Goal: Task Accomplishment & Management: Use online tool/utility

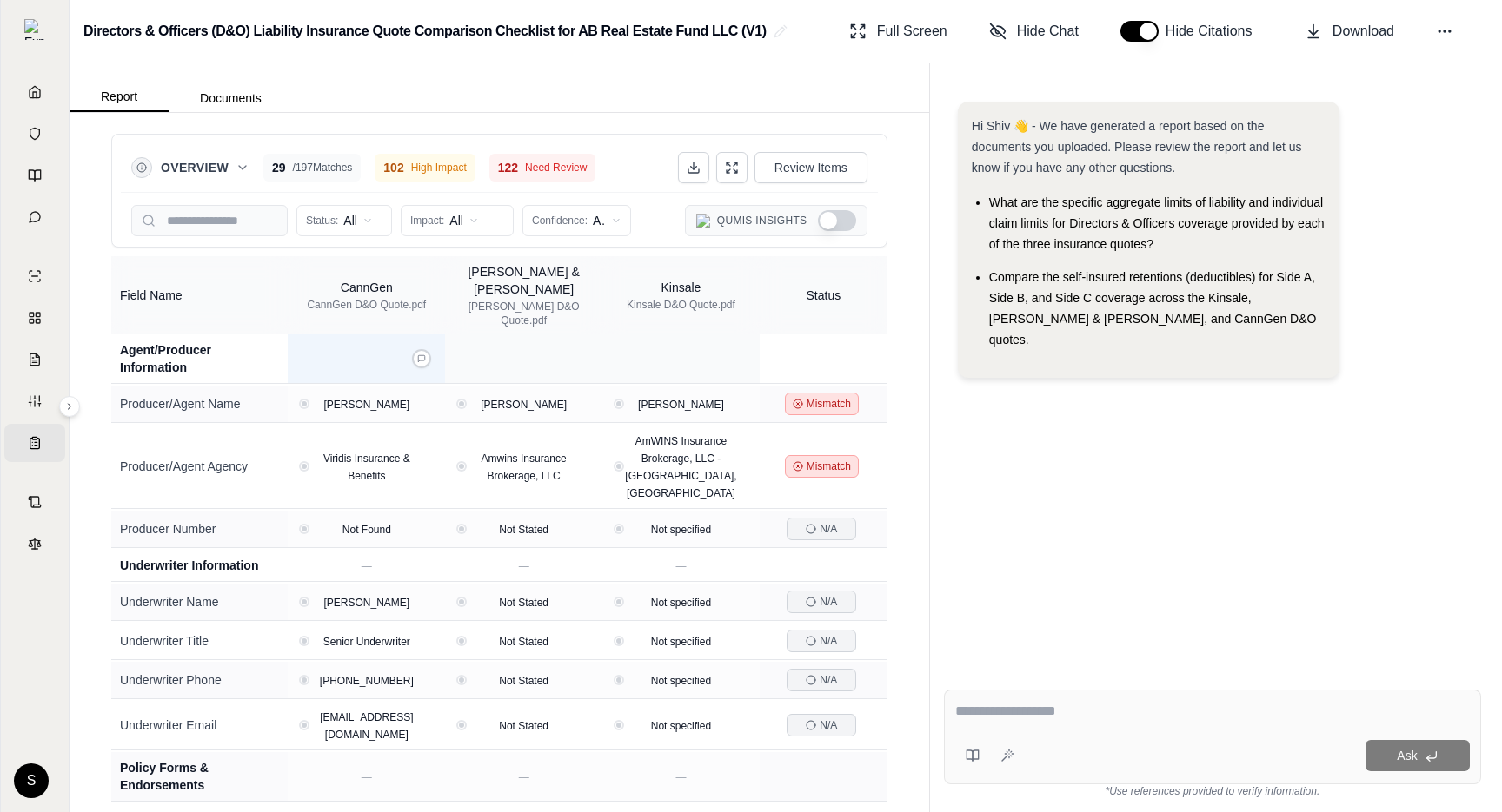
type button "on"
click at [894, 205] on div "Overview 29 / 197 Matches 102 High Impact 122 Need Review Review Items Status: …" at bounding box center [498, 462] width 859 height 699
click at [241, 166] on icon at bounding box center [242, 167] width 13 height 13
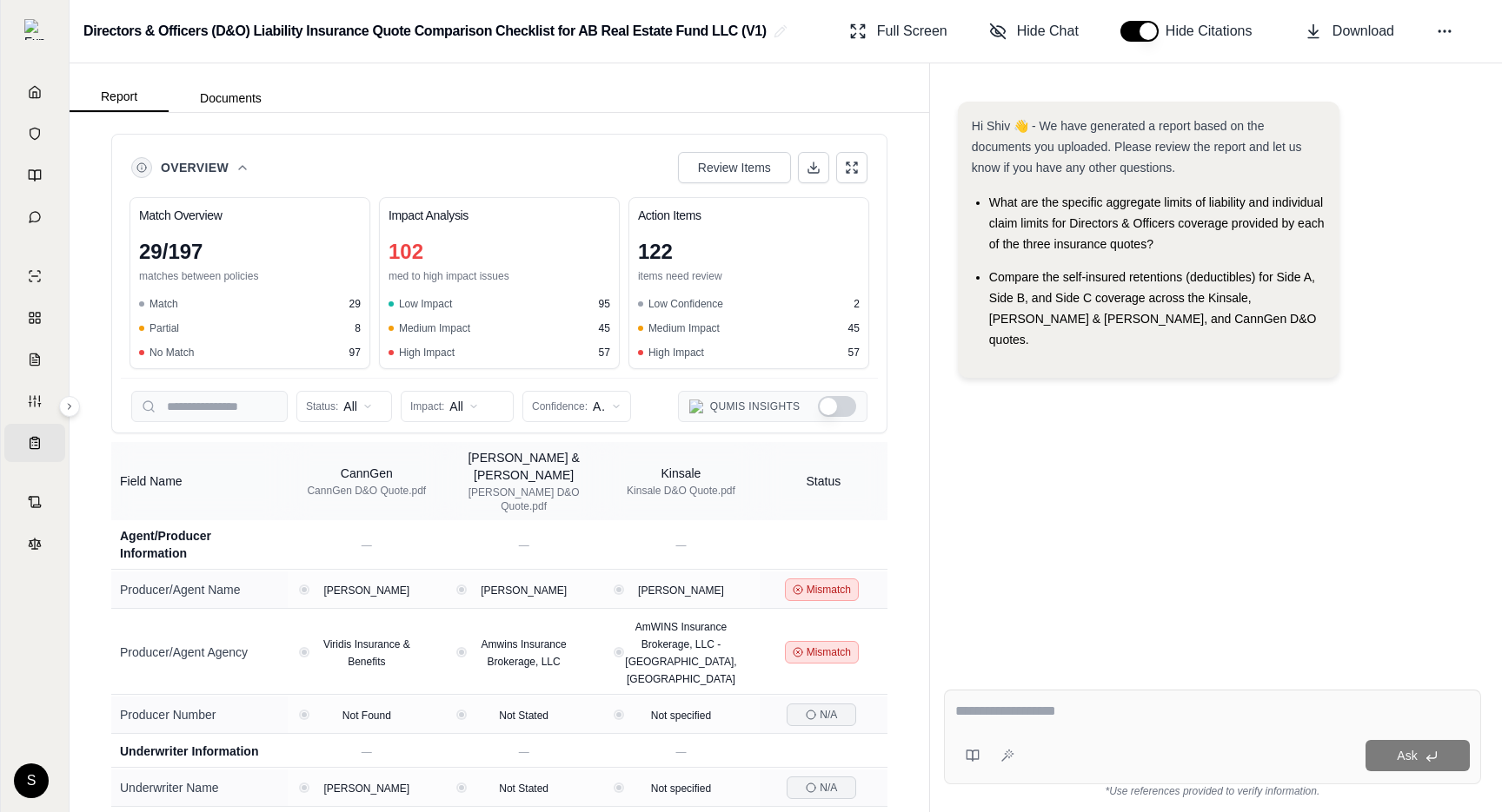
click at [241, 165] on icon at bounding box center [242, 167] width 13 height 13
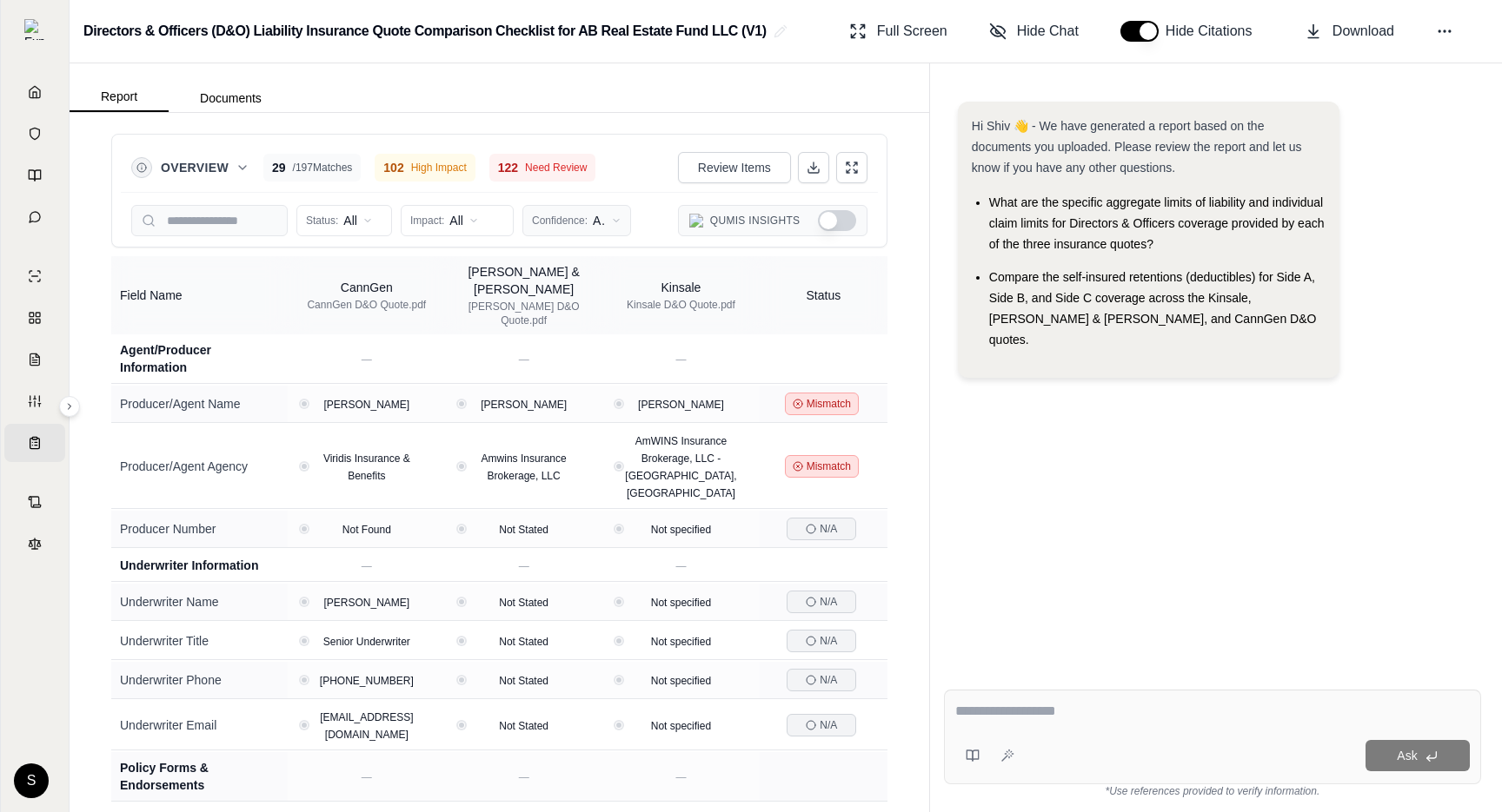
click at [567, 210] on html "Home Vault Prompts Chats Single Policy Comparisons Claims Custom Report Coverag…" at bounding box center [751, 406] width 1502 height 812
click at [590, 348] on span "Low (<50%)" at bounding box center [573, 341] width 79 height 17
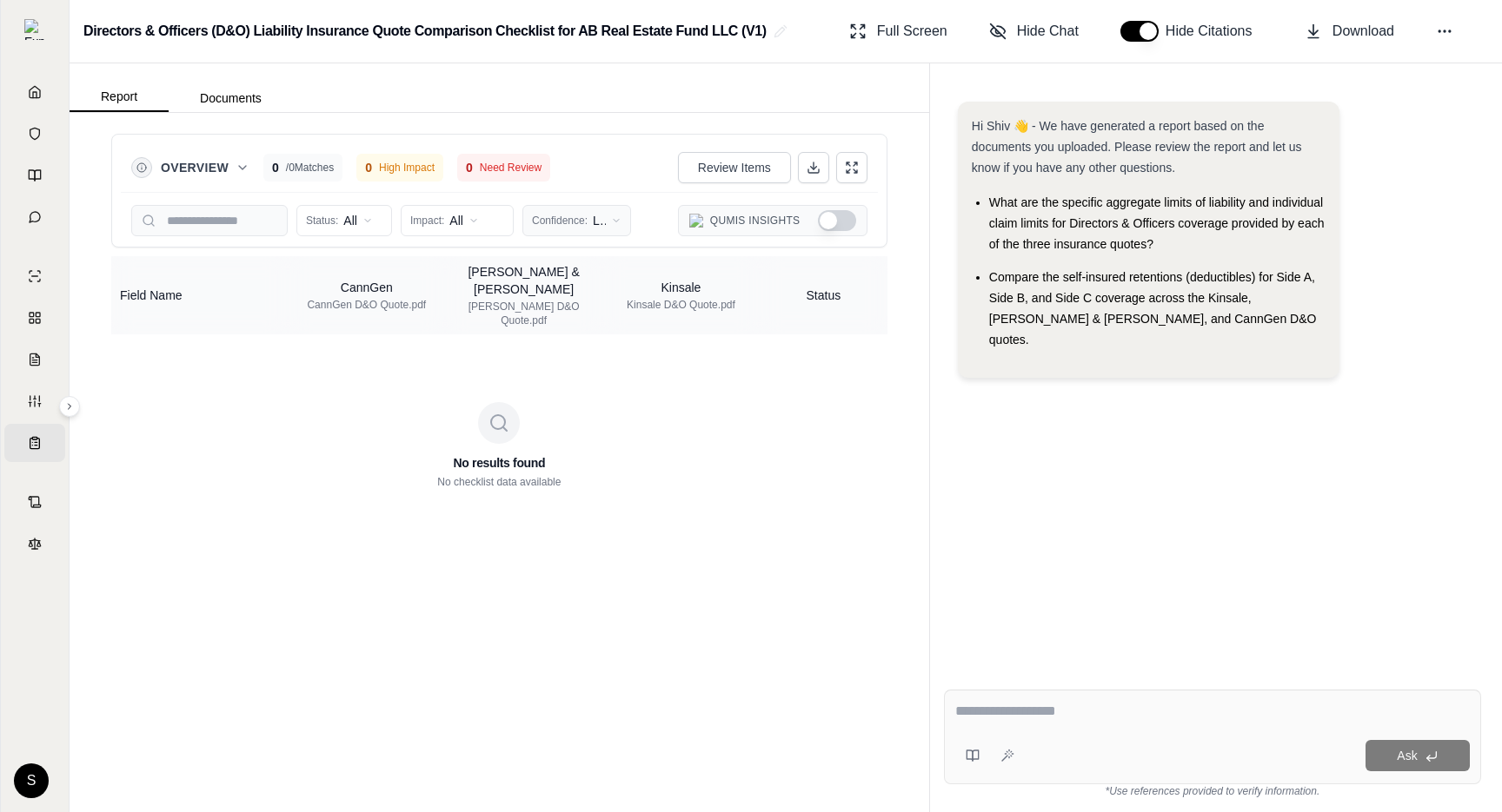
click at [574, 223] on html "Home Vault Prompts Chats Single Policy Comparisons Claims Custom Report Coverag…" at bounding box center [751, 406] width 1502 height 812
click at [569, 254] on span "All Confidence" at bounding box center [572, 258] width 78 height 17
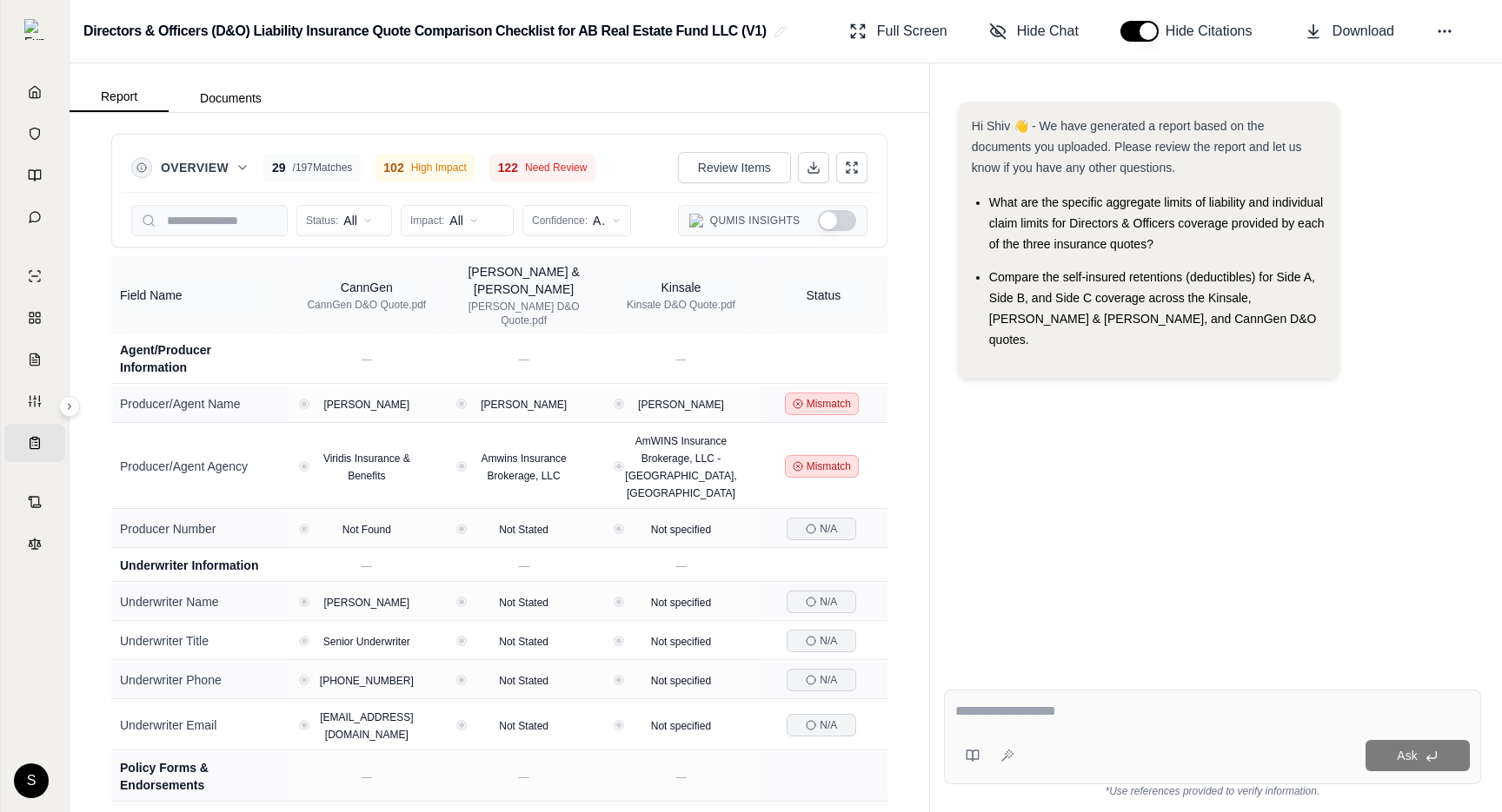
click at [224, 175] on span "Overview" at bounding box center [195, 167] width 68 height 17
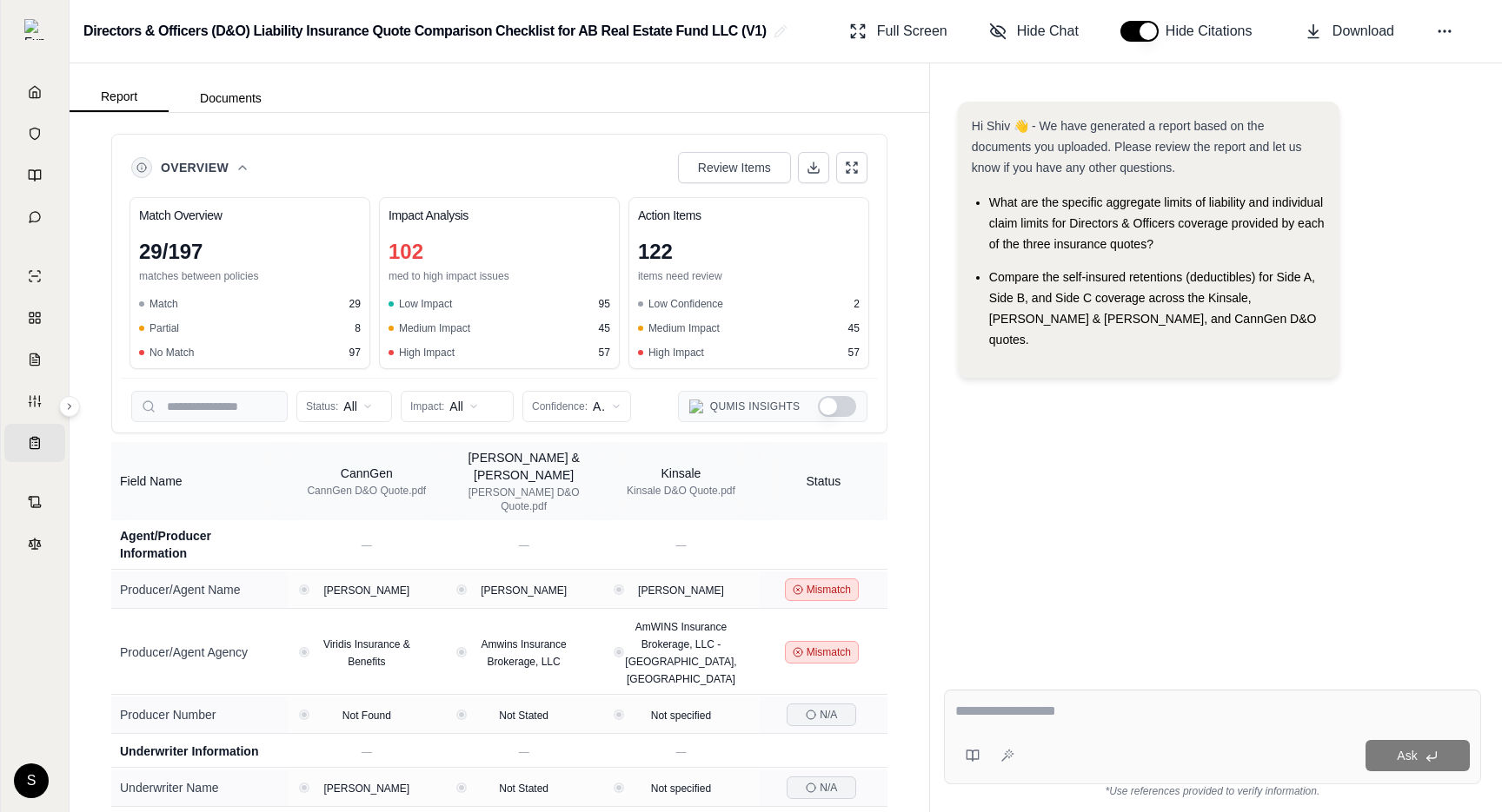
click at [224, 175] on span "Overview" at bounding box center [195, 167] width 68 height 17
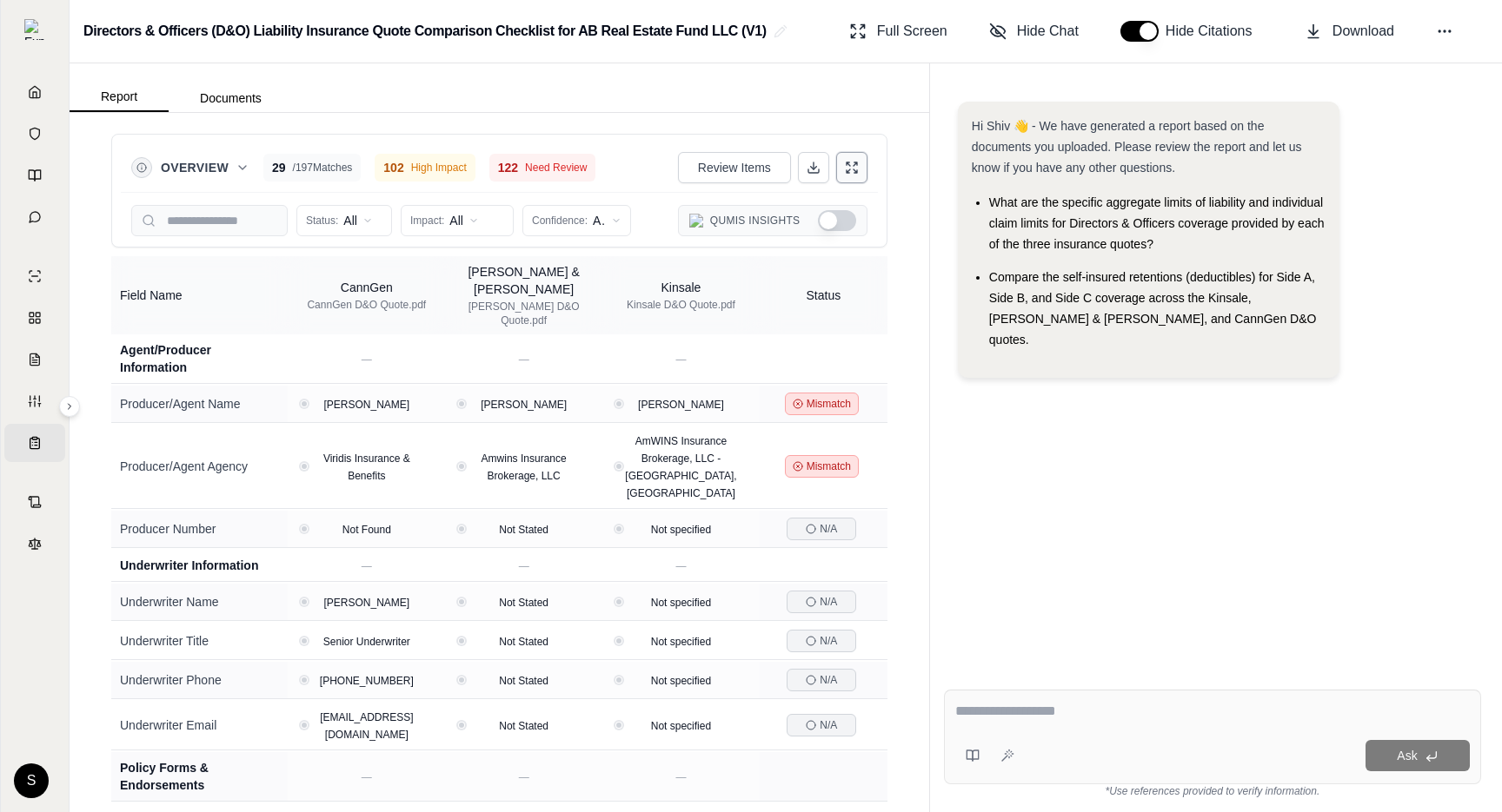
click at [858, 167] on icon at bounding box center [851, 167] width 13 height 13
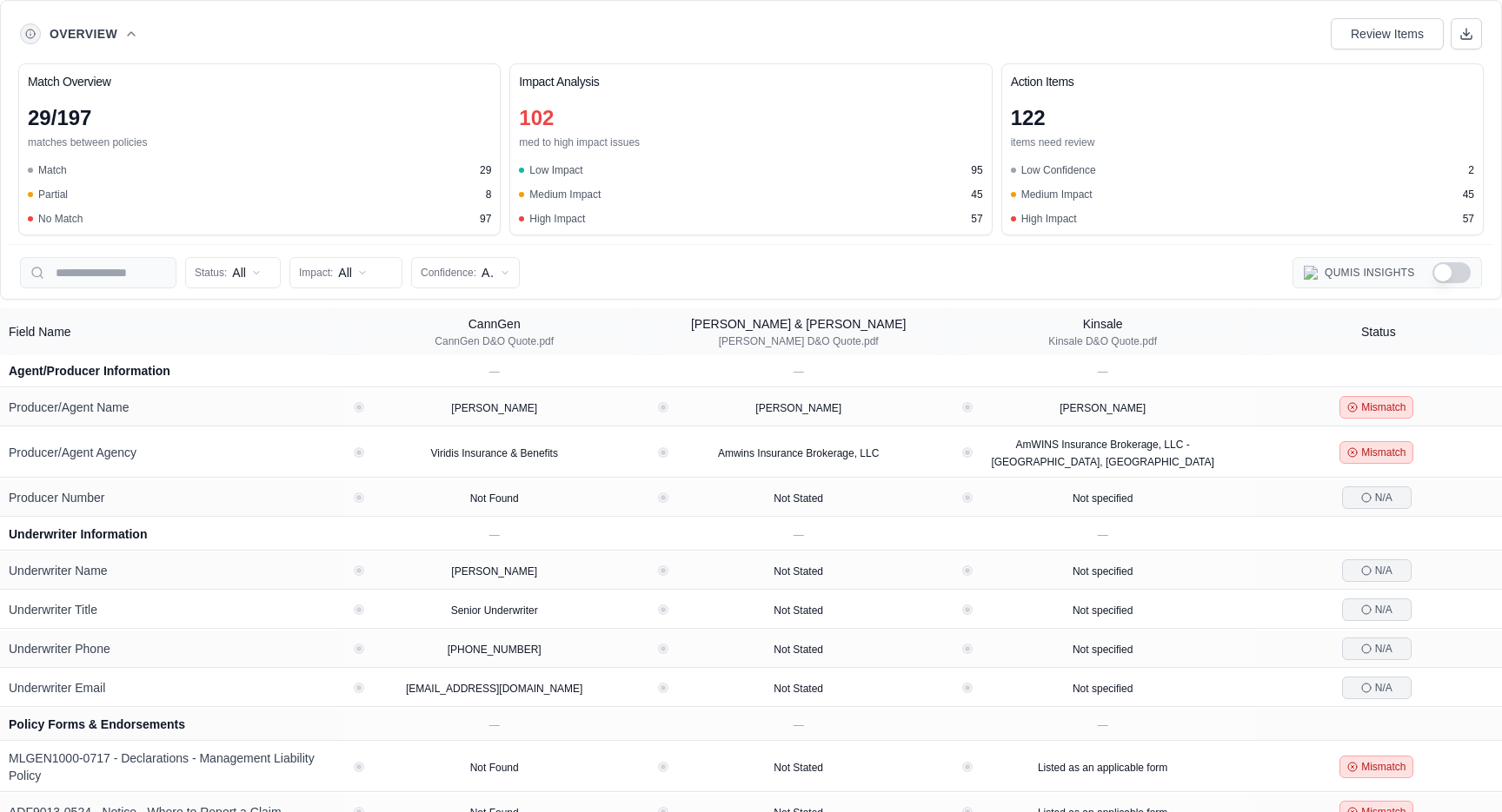
click at [116, 21] on div "Overview Review Items" at bounding box center [751, 33] width 1462 height 35
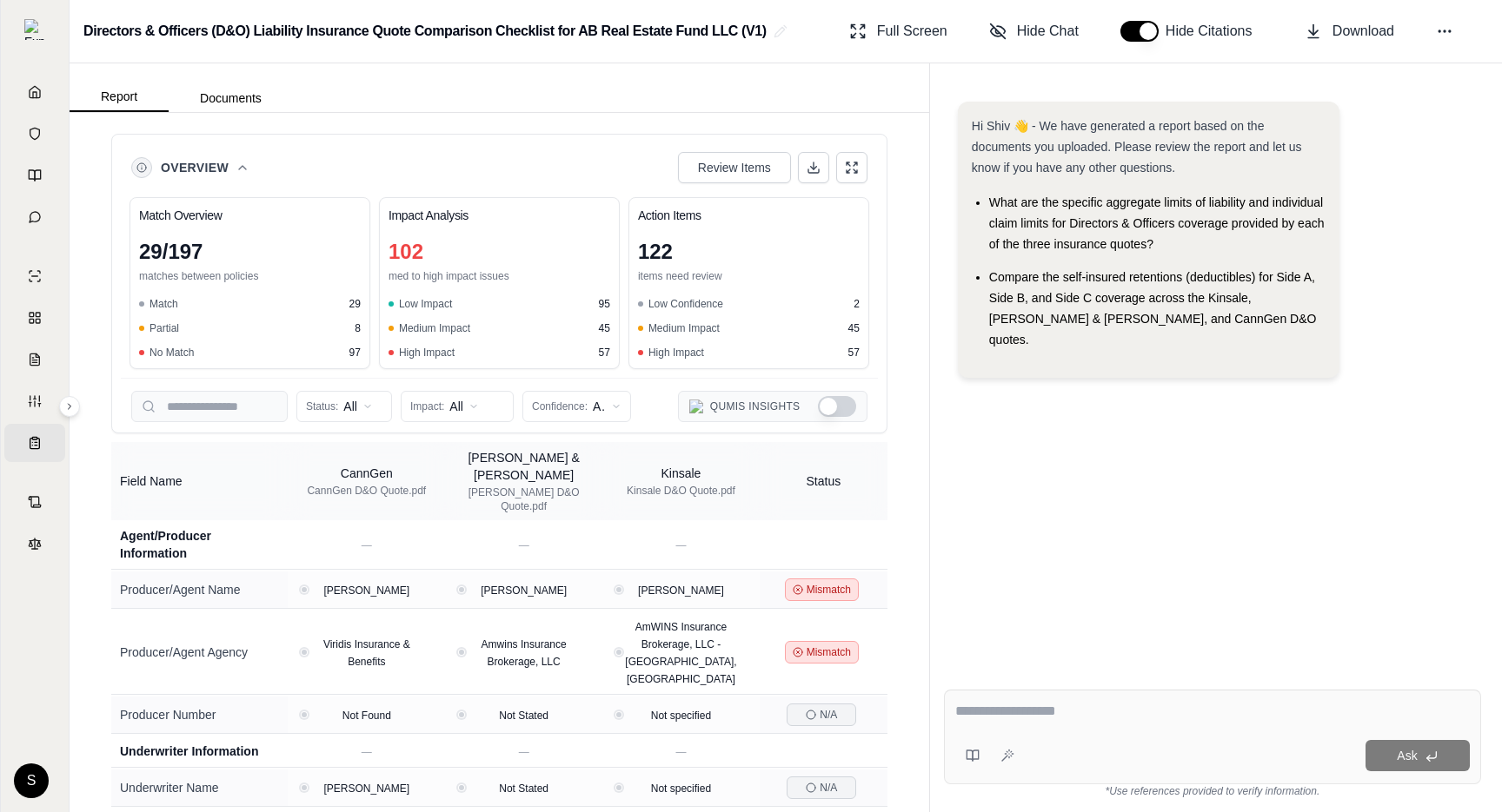
click at [916, 191] on div "Overview Review Items Match Overview 29 / 197 matches between policies Match 29…" at bounding box center [498, 462] width 859 height 699
click at [1096, 482] on div "Hi Shiv 👋 - We have generated a report based on the documents you uploaded. Ple…" at bounding box center [1212, 375] width 537 height 574
click at [245, 171] on icon at bounding box center [242, 167] width 13 height 13
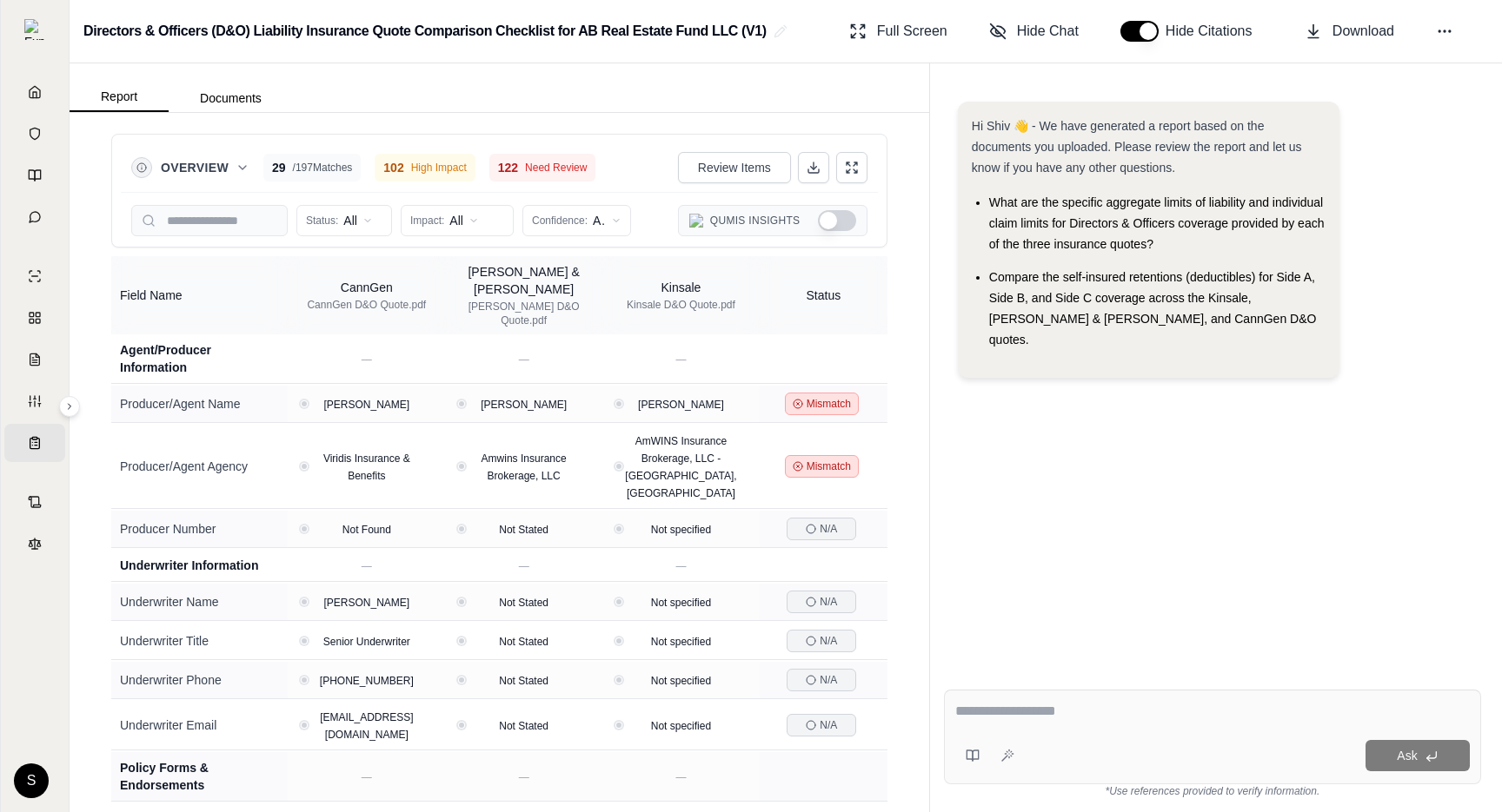
click at [232, 163] on button "Overview" at bounding box center [205, 167] width 89 height 17
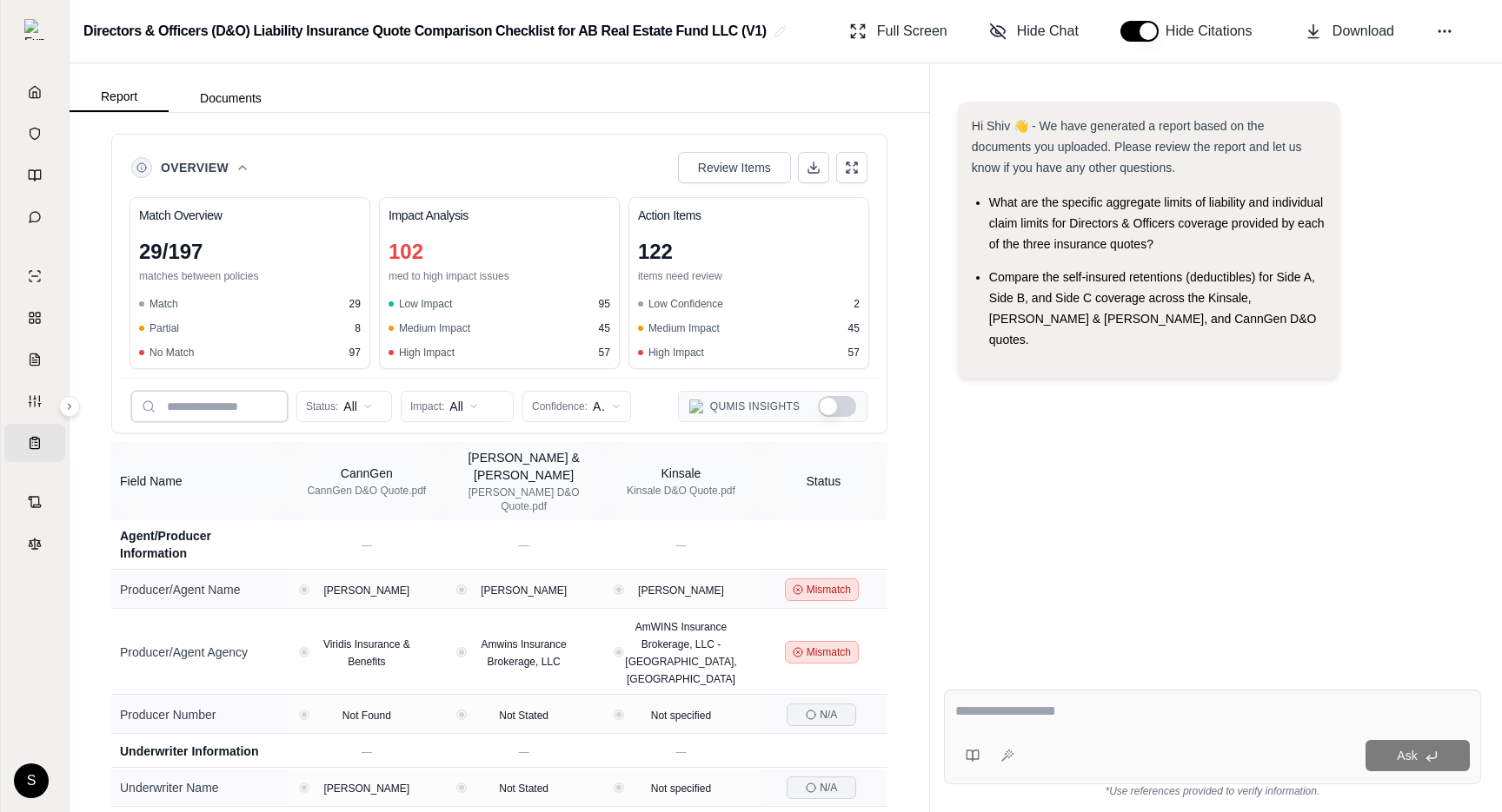
click at [213, 401] on input "search" at bounding box center [209, 406] width 156 height 31
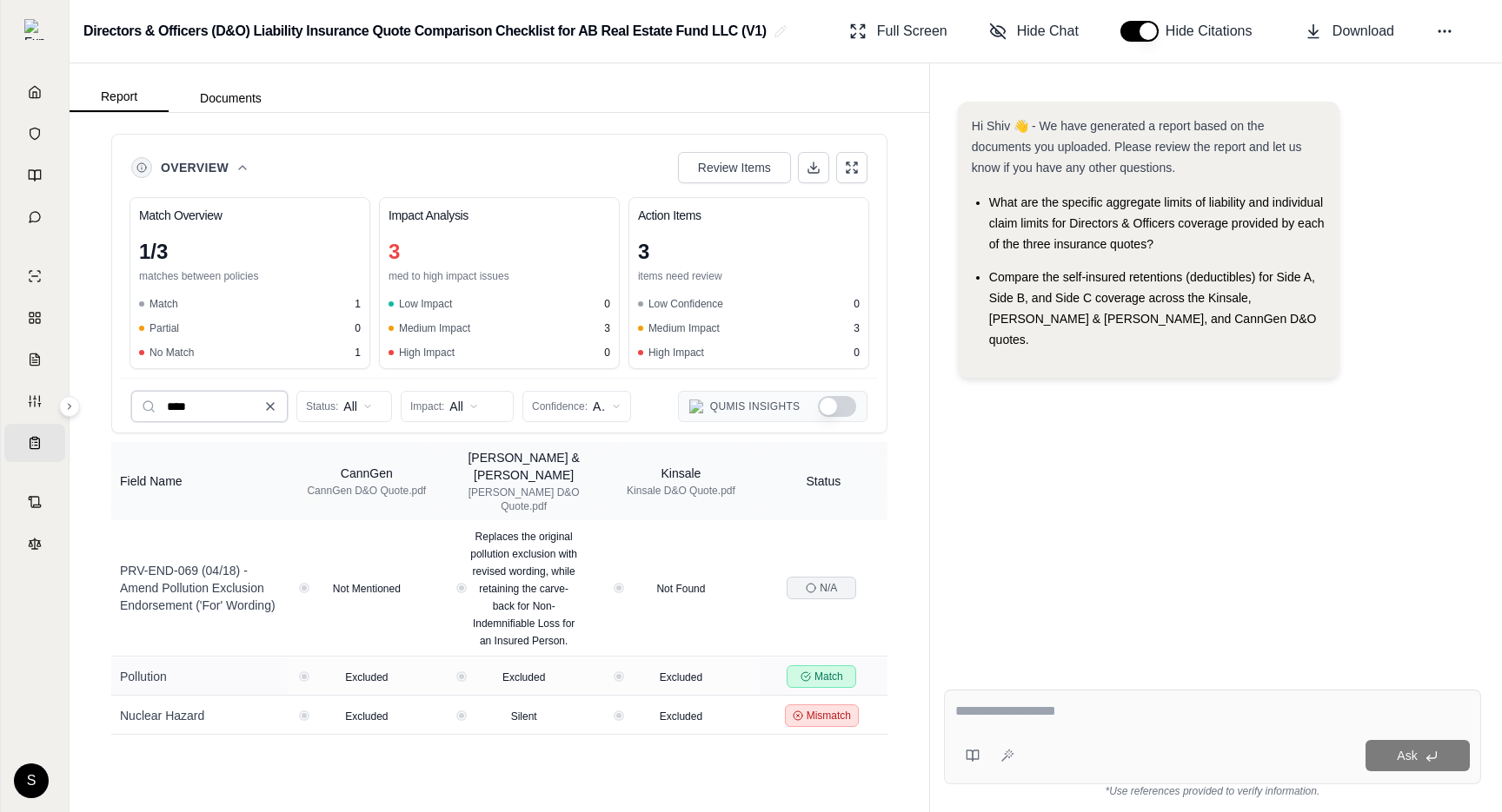
type input "****"
click at [273, 407] on icon at bounding box center [269, 406] width 13 height 13
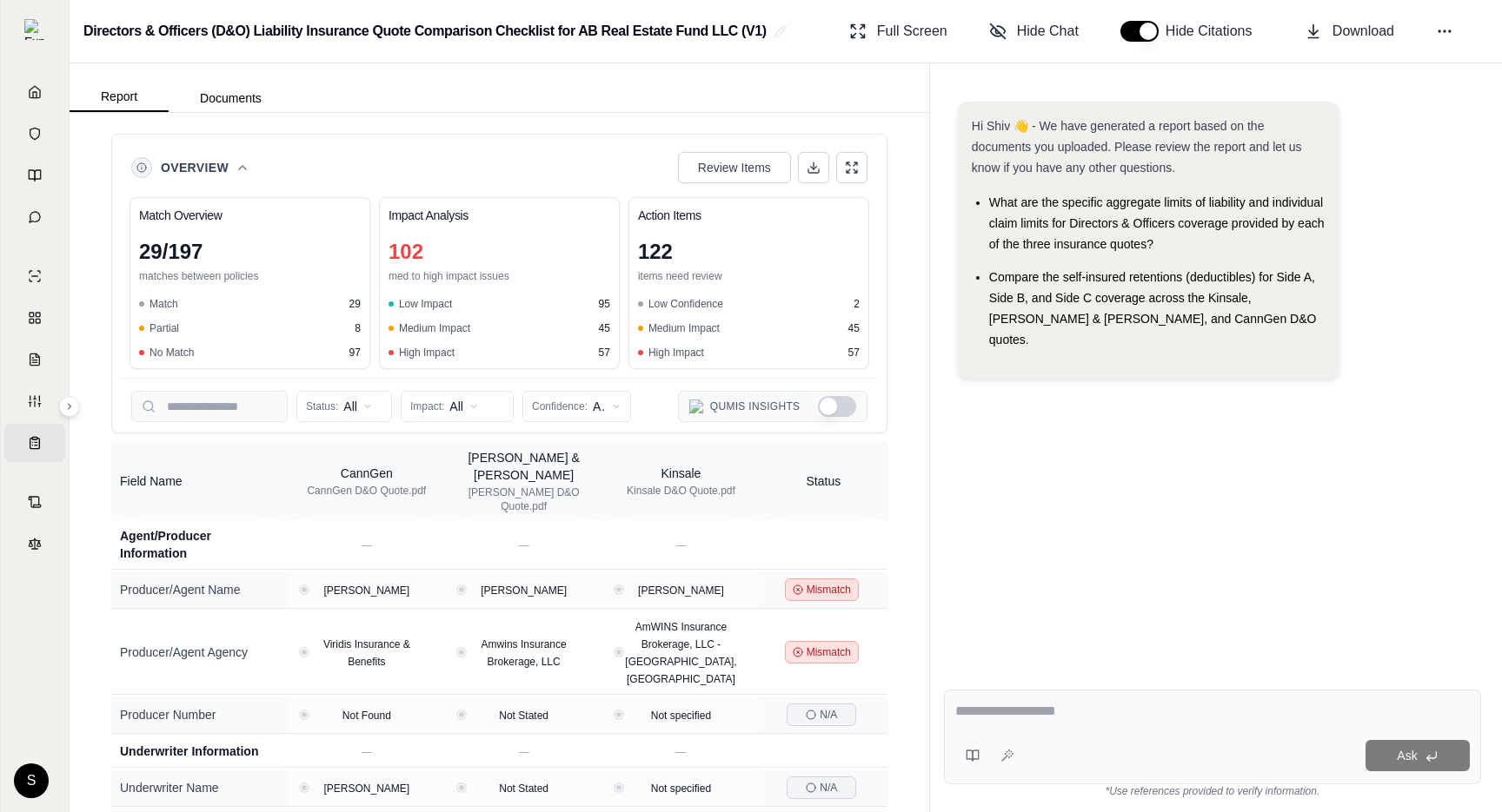
click at [238, 163] on icon at bounding box center [242, 167] width 13 height 13
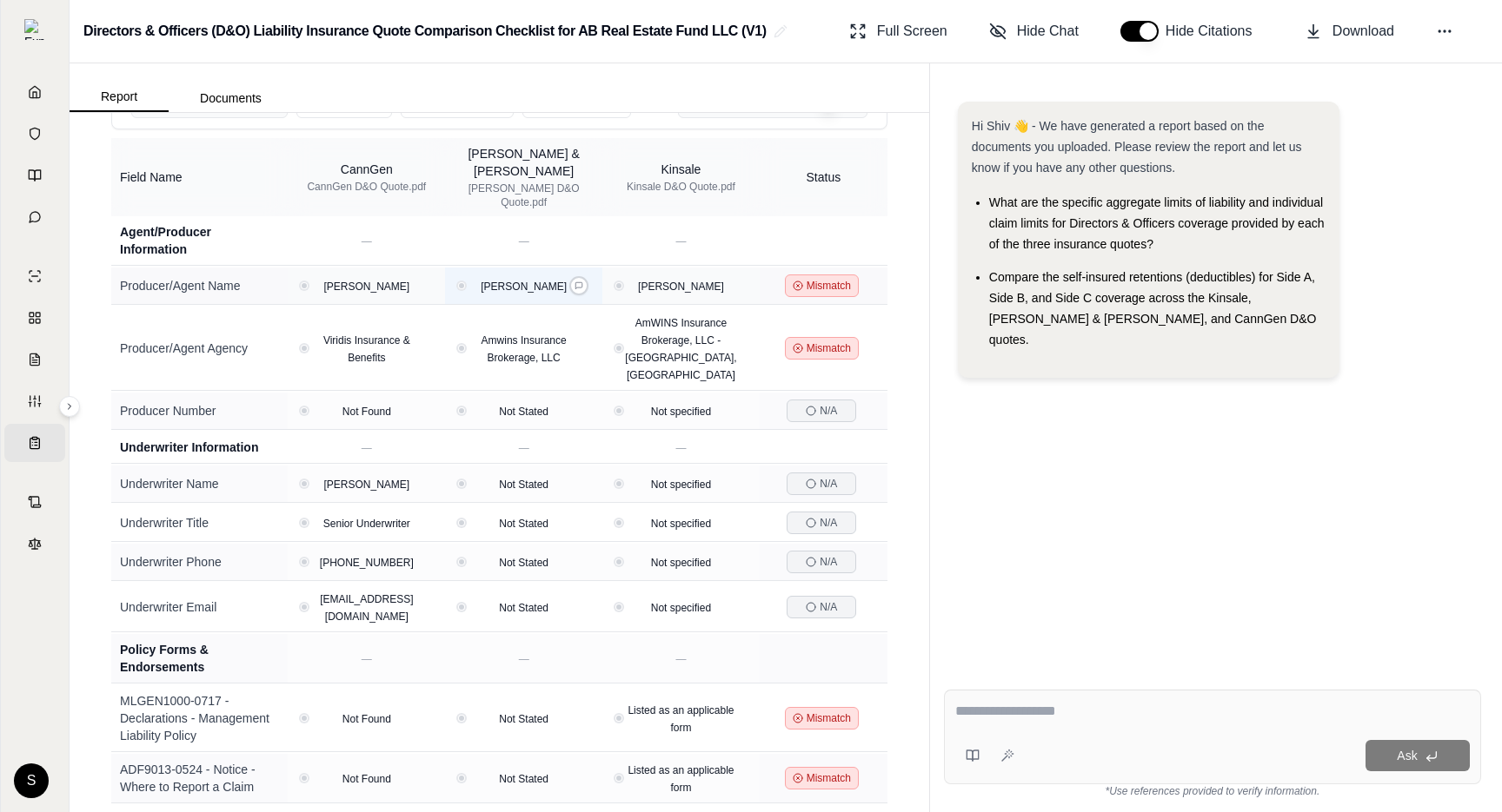
scroll to position [531, 0]
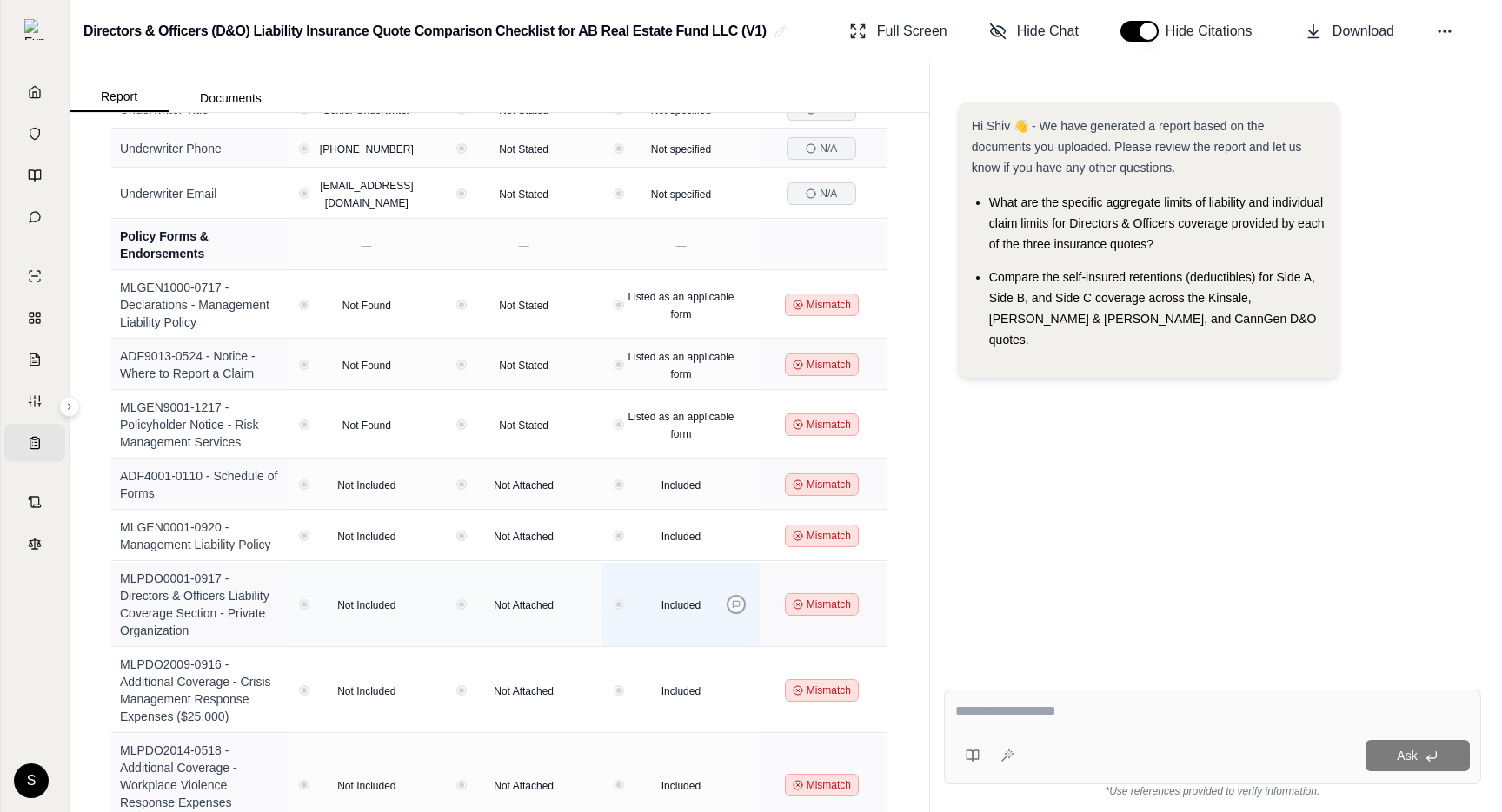
click at [733, 601] on icon at bounding box center [736, 605] width 7 height 7
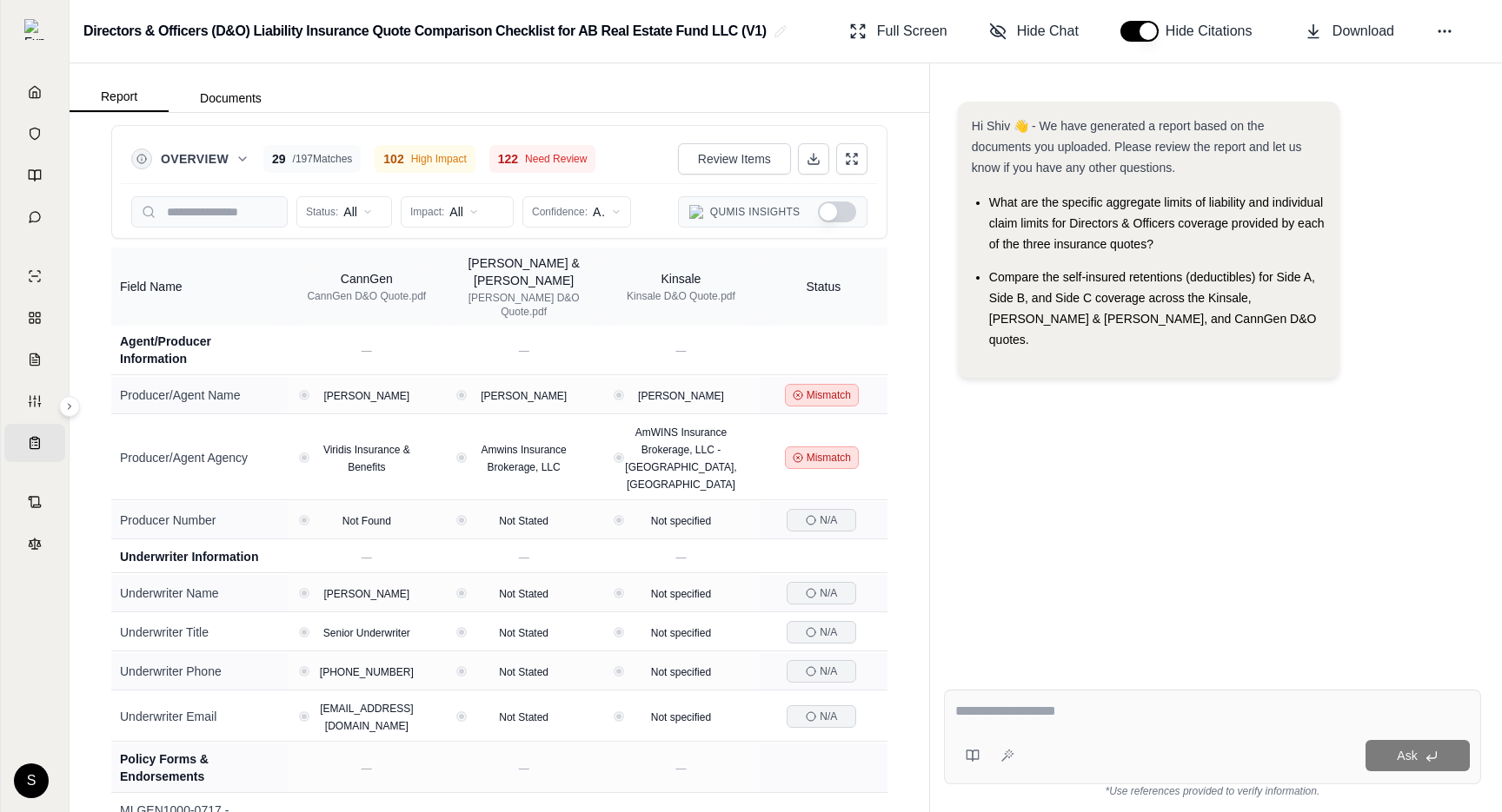
scroll to position [0, 0]
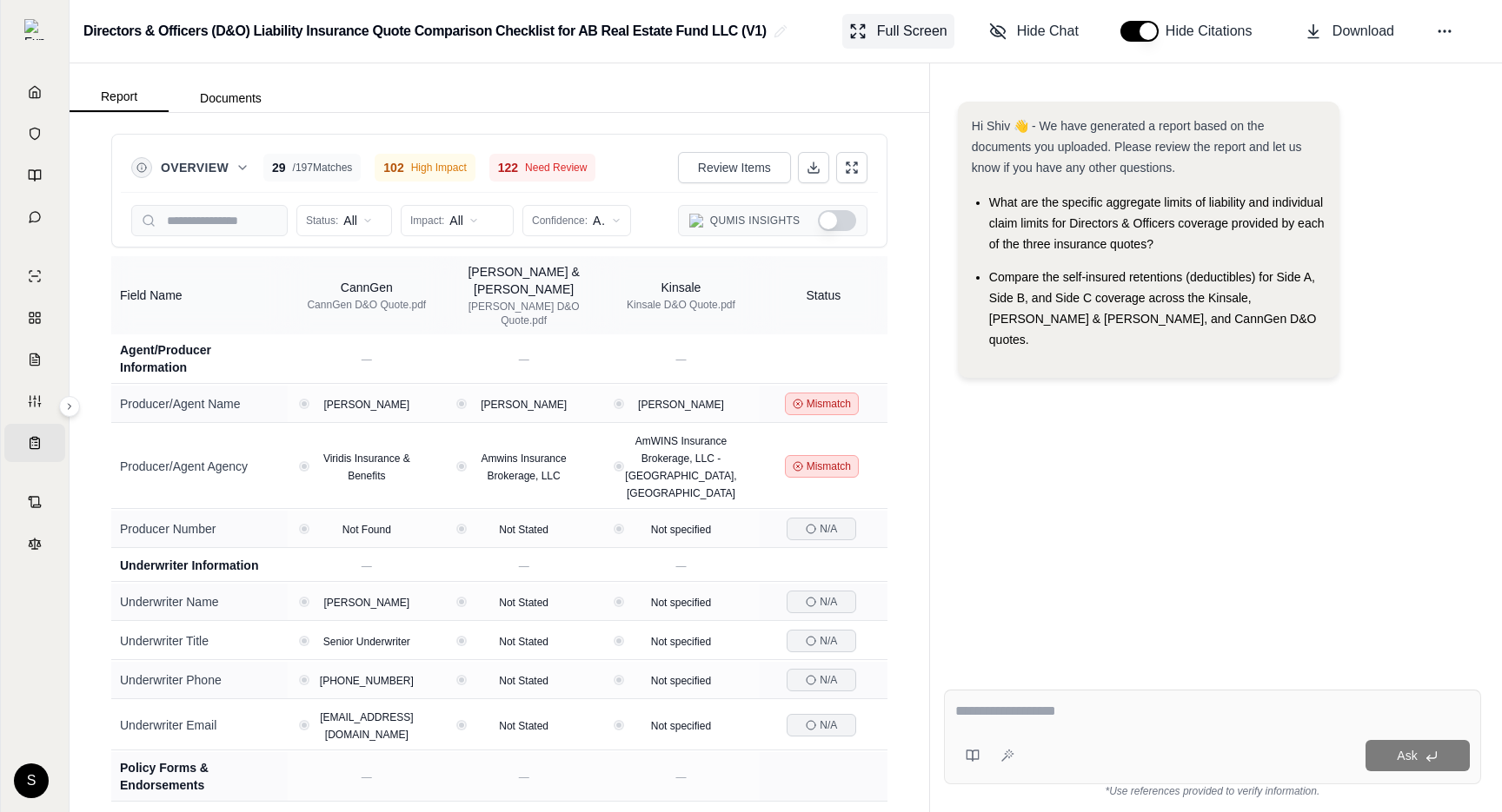
click at [935, 22] on span "Full Screen" at bounding box center [912, 31] width 70 height 21
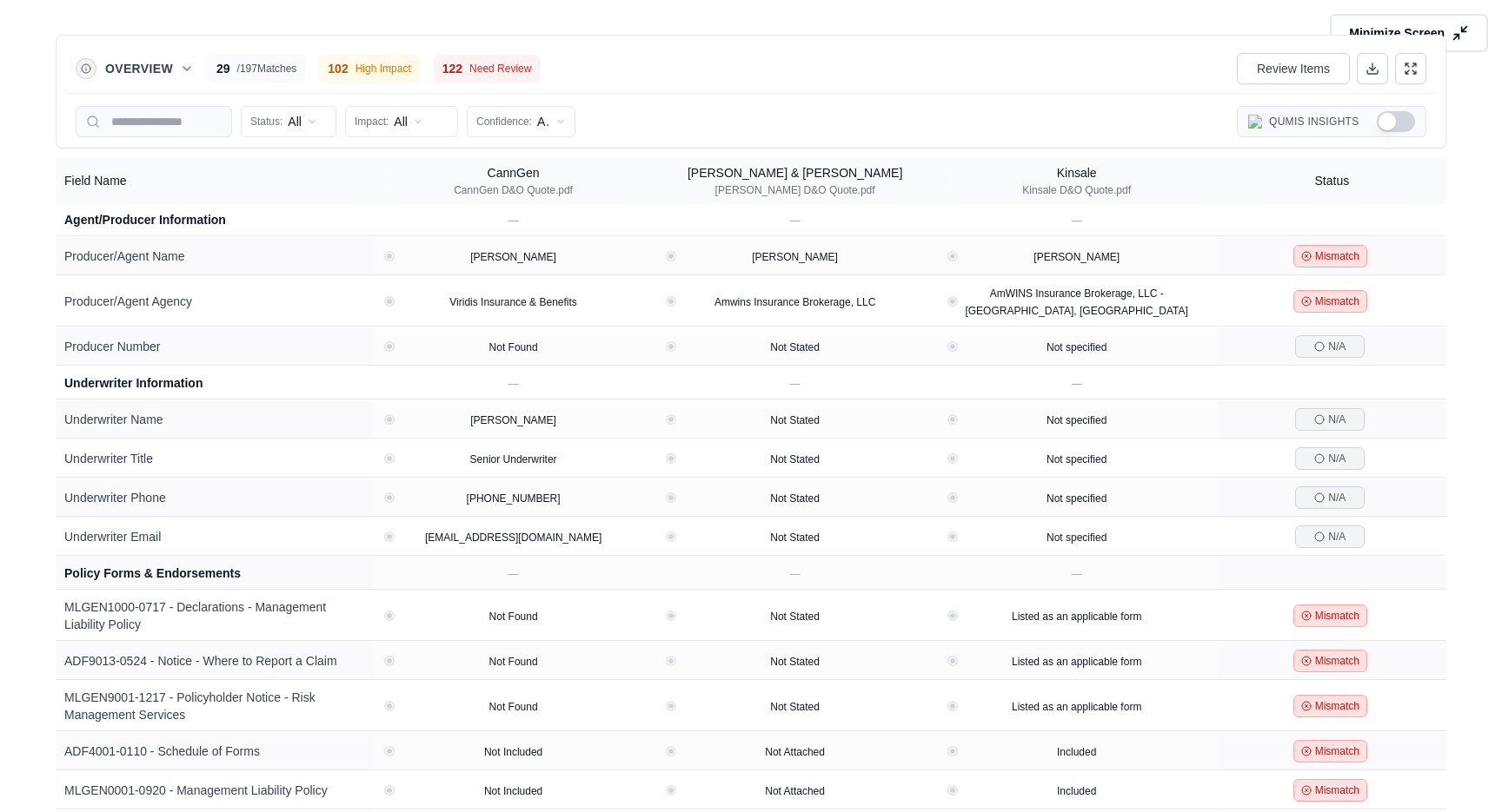
click at [1448, 30] on button "Minimize Screen" at bounding box center [1409, 33] width 166 height 40
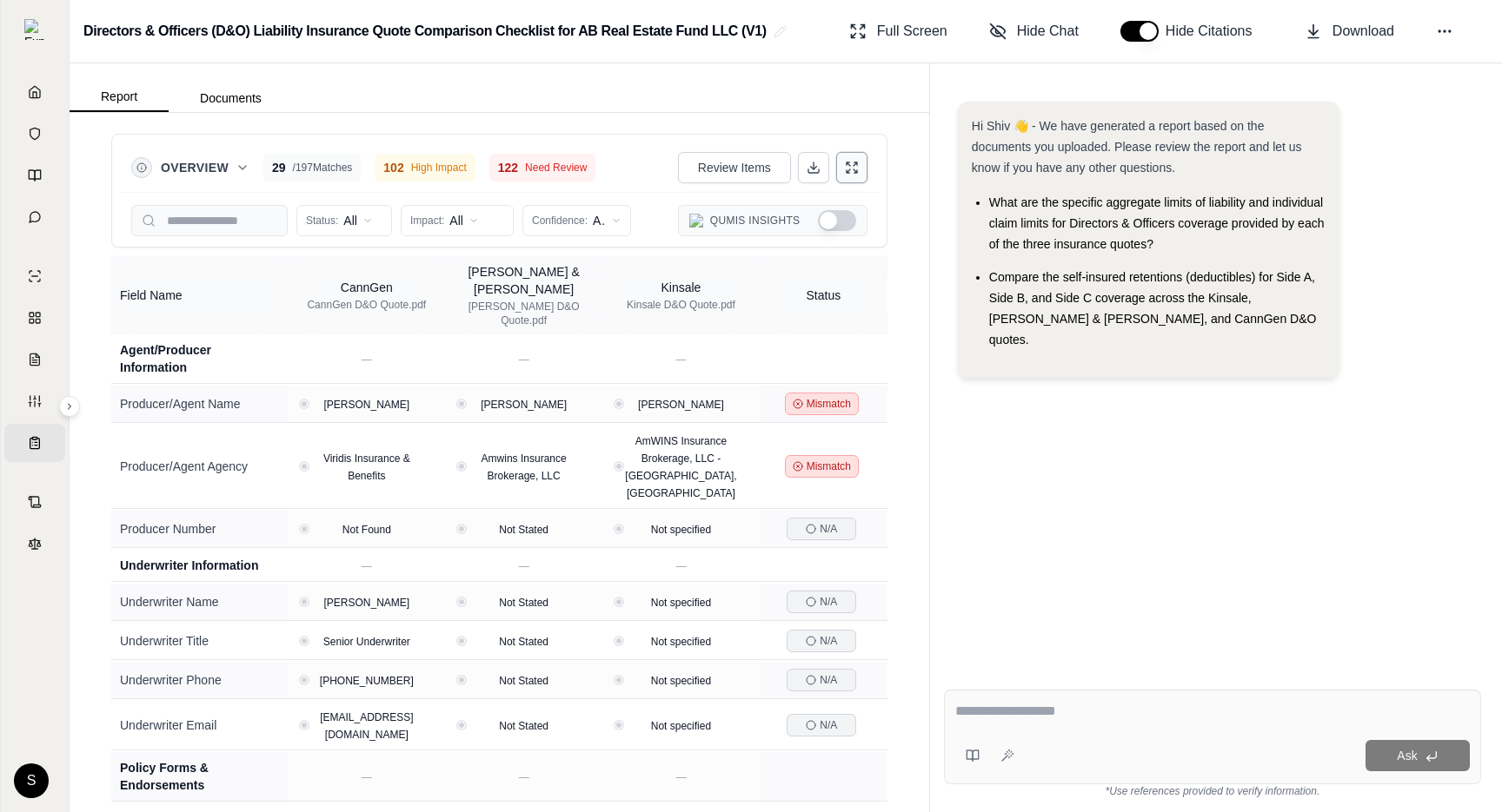
click at [858, 167] on button at bounding box center [851, 167] width 31 height 31
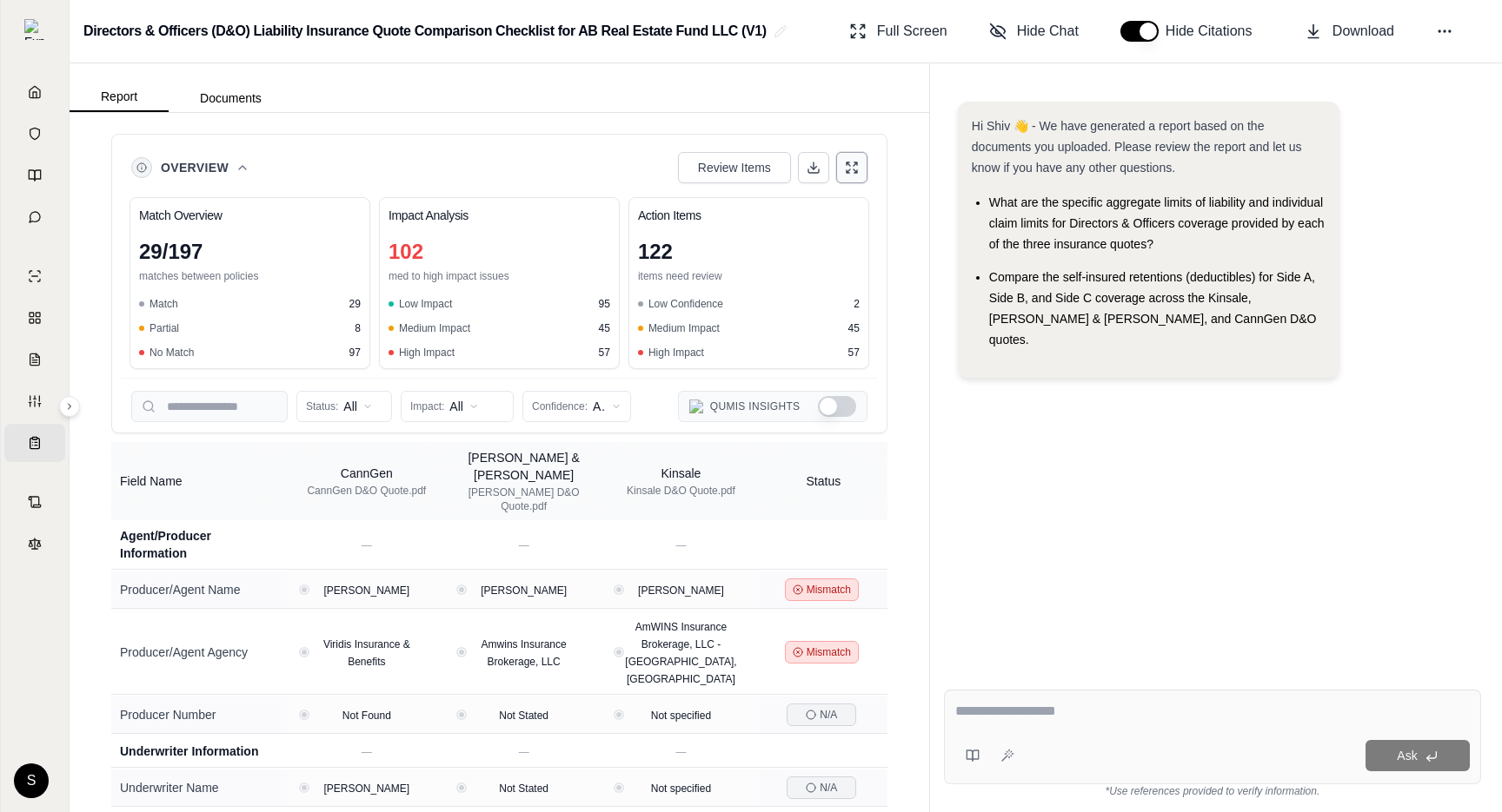
click at [858, 169] on icon at bounding box center [851, 167] width 13 height 13
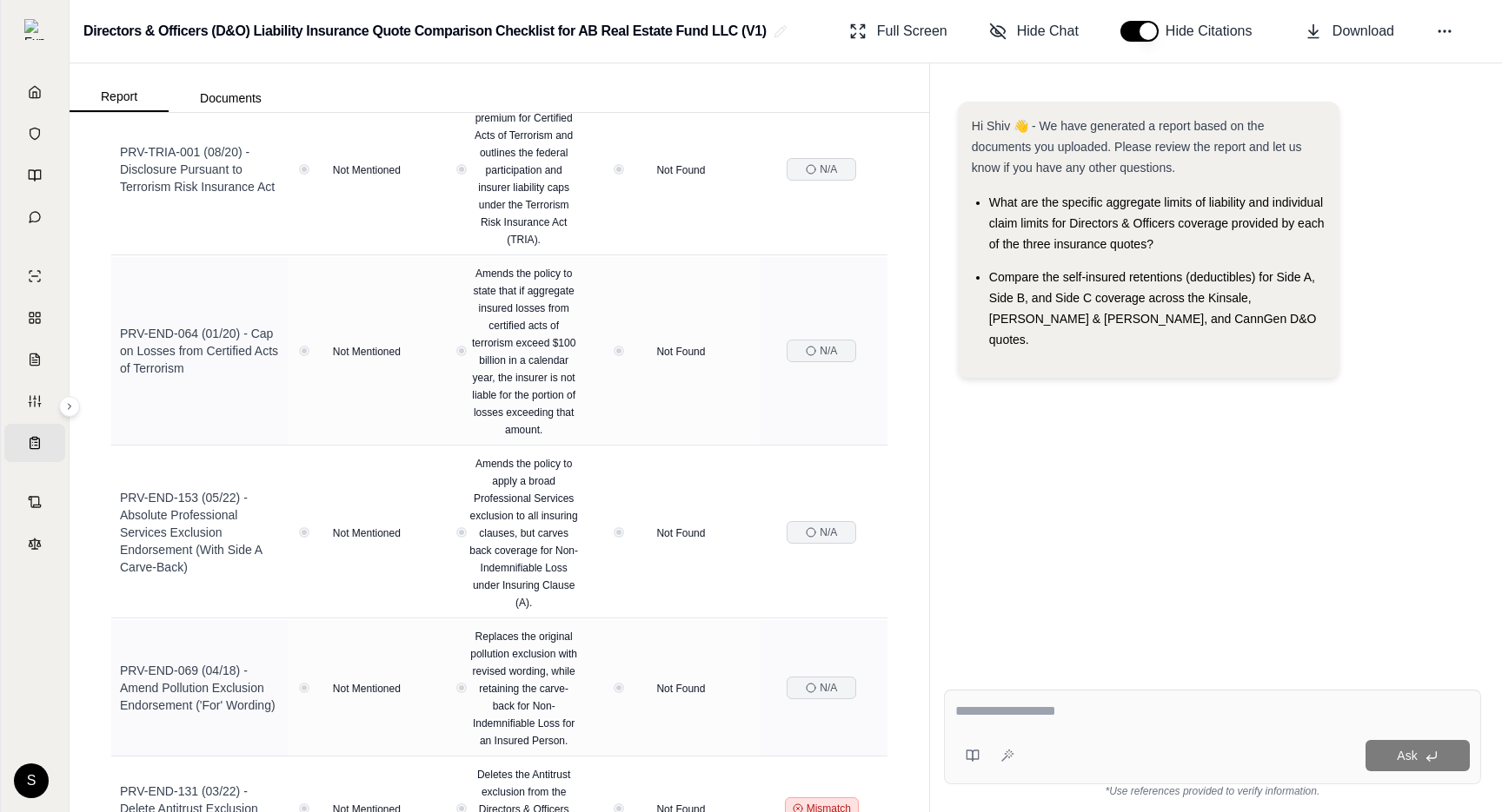
scroll to position [3057, 0]
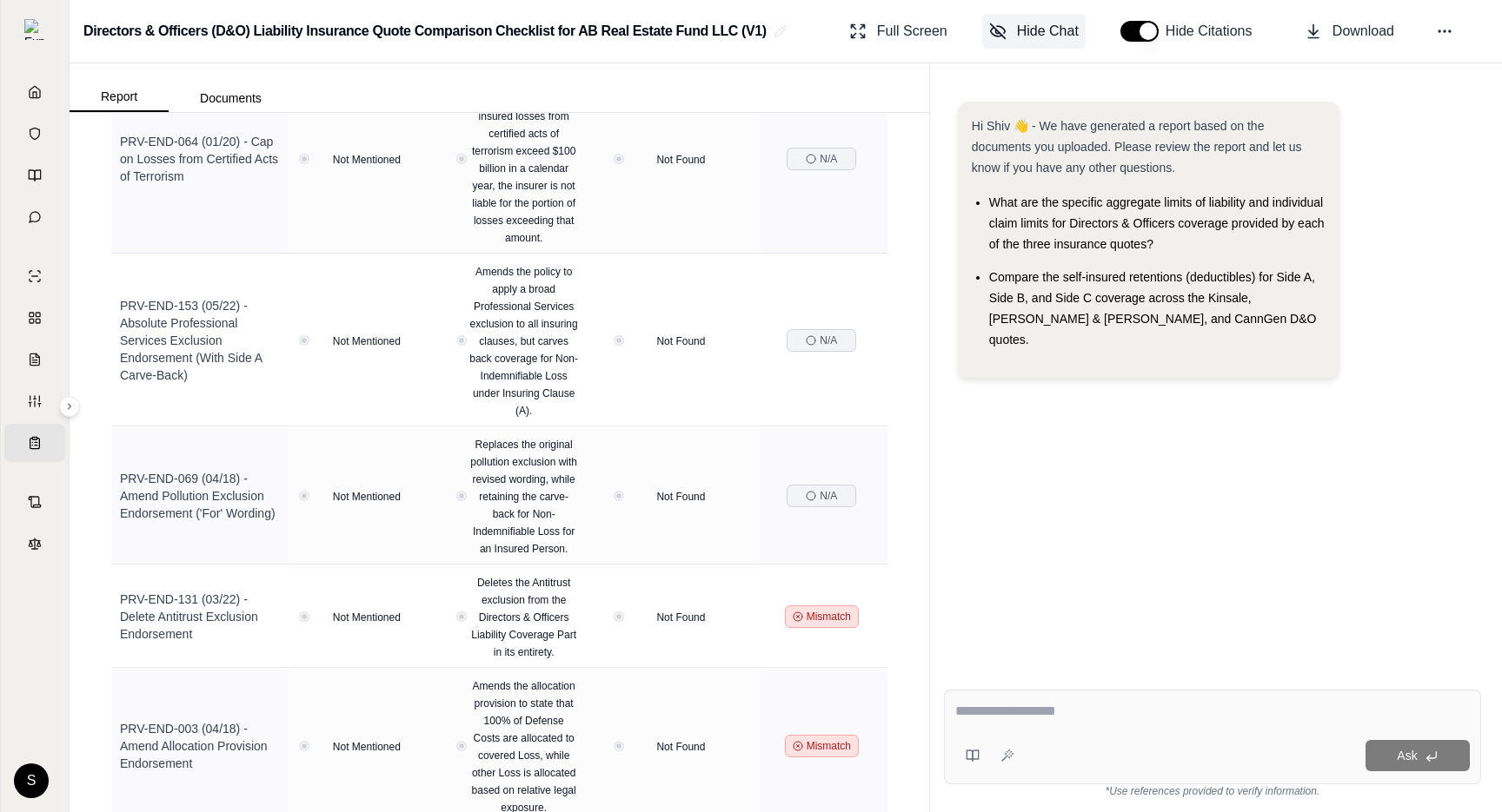
click at [1032, 31] on span "Hide Chat" at bounding box center [1048, 31] width 62 height 21
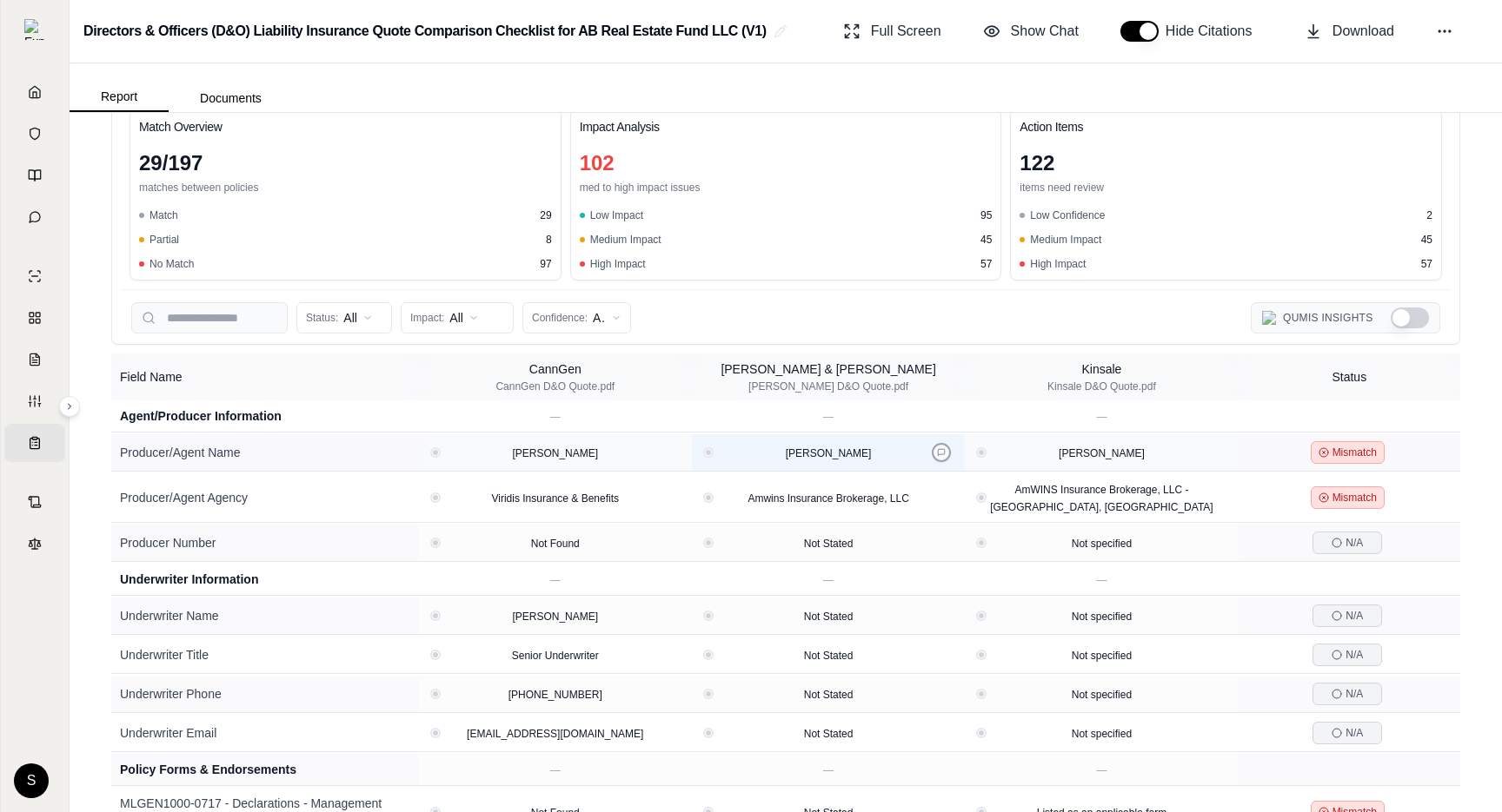
scroll to position [0, 0]
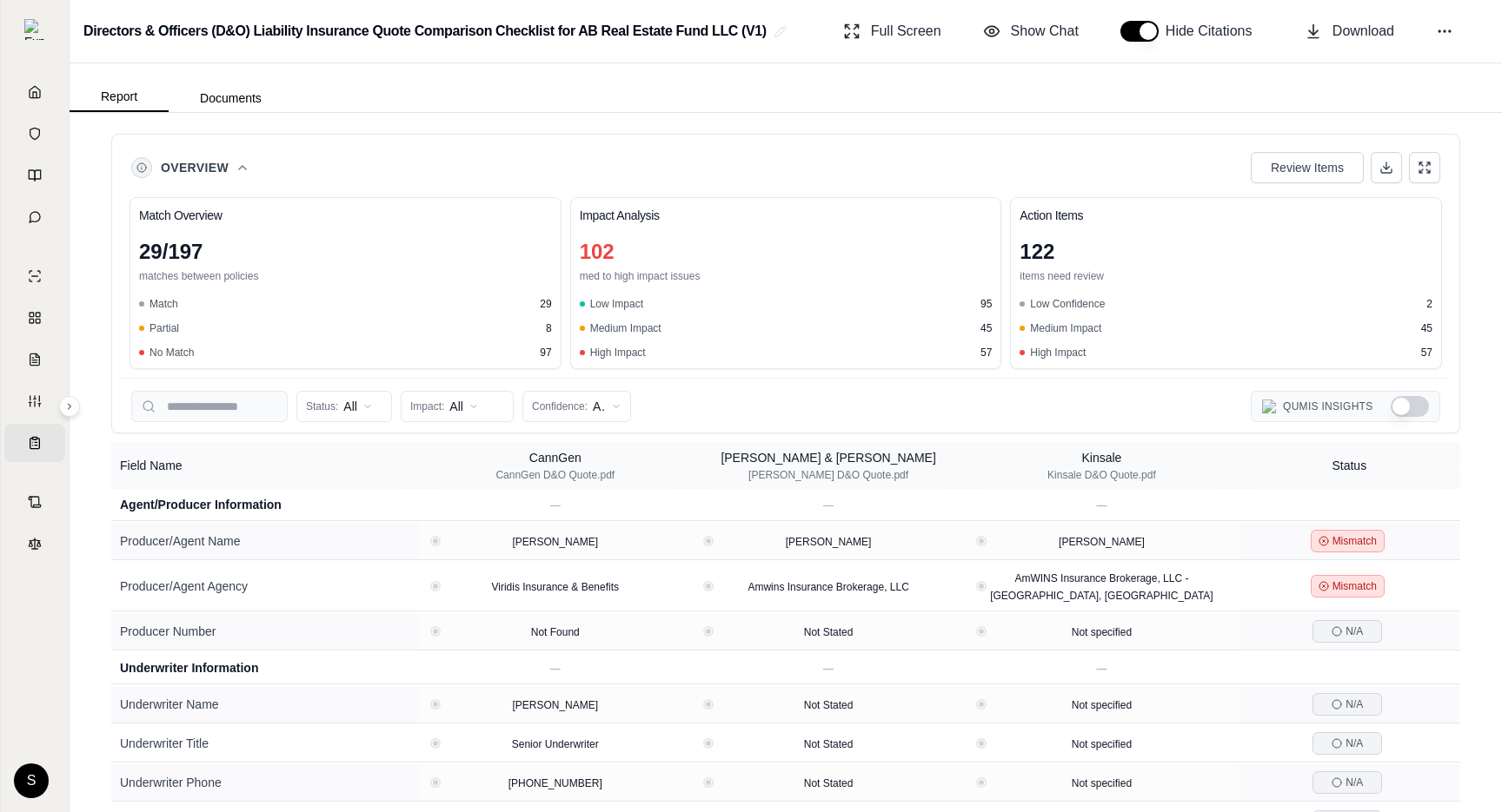
click at [1407, 412] on button "Show Qumis Insights" at bounding box center [1410, 406] width 39 height 21
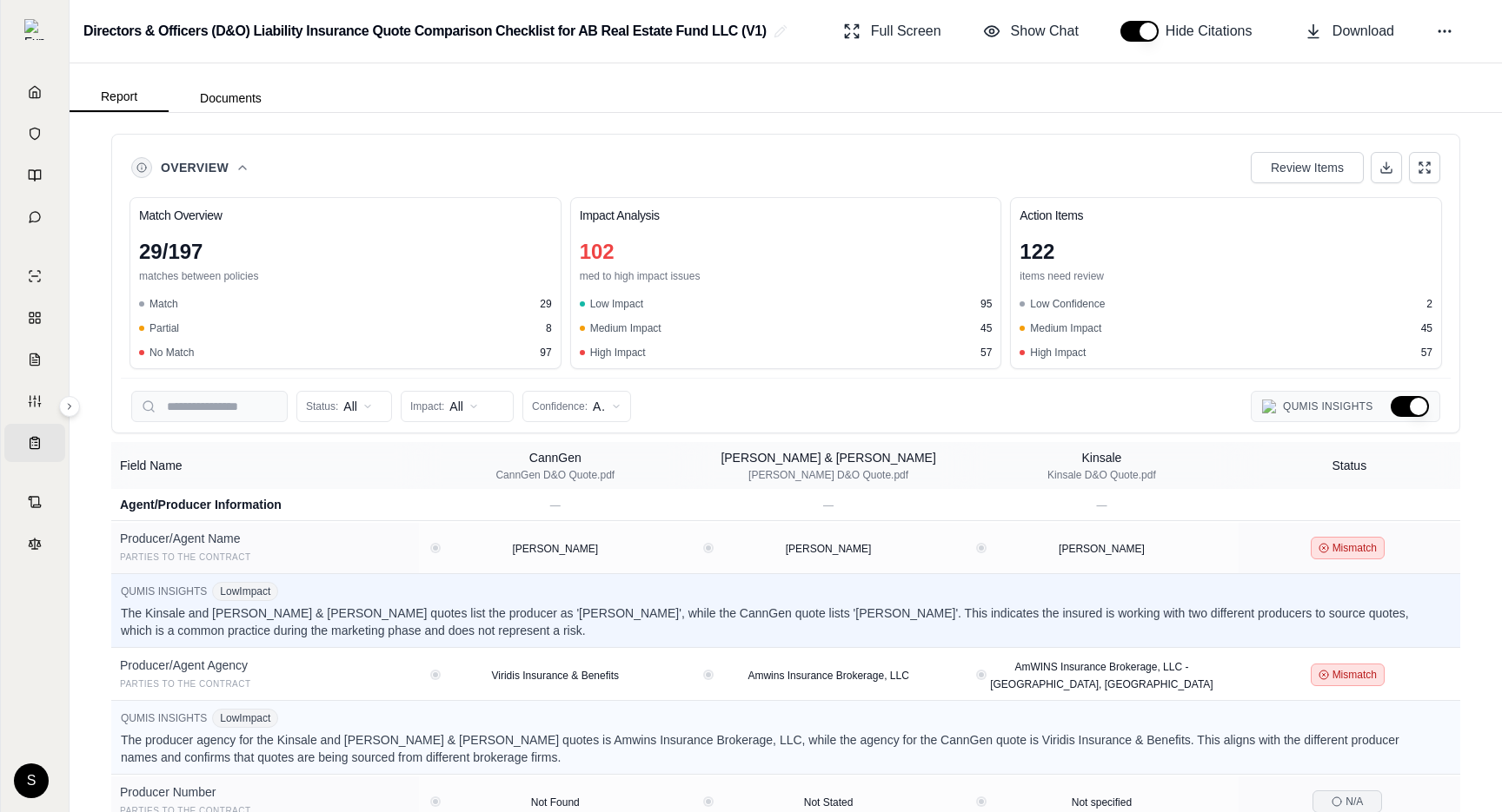
click at [1407, 412] on button "Hide Qumis Insights" at bounding box center [1410, 406] width 39 height 21
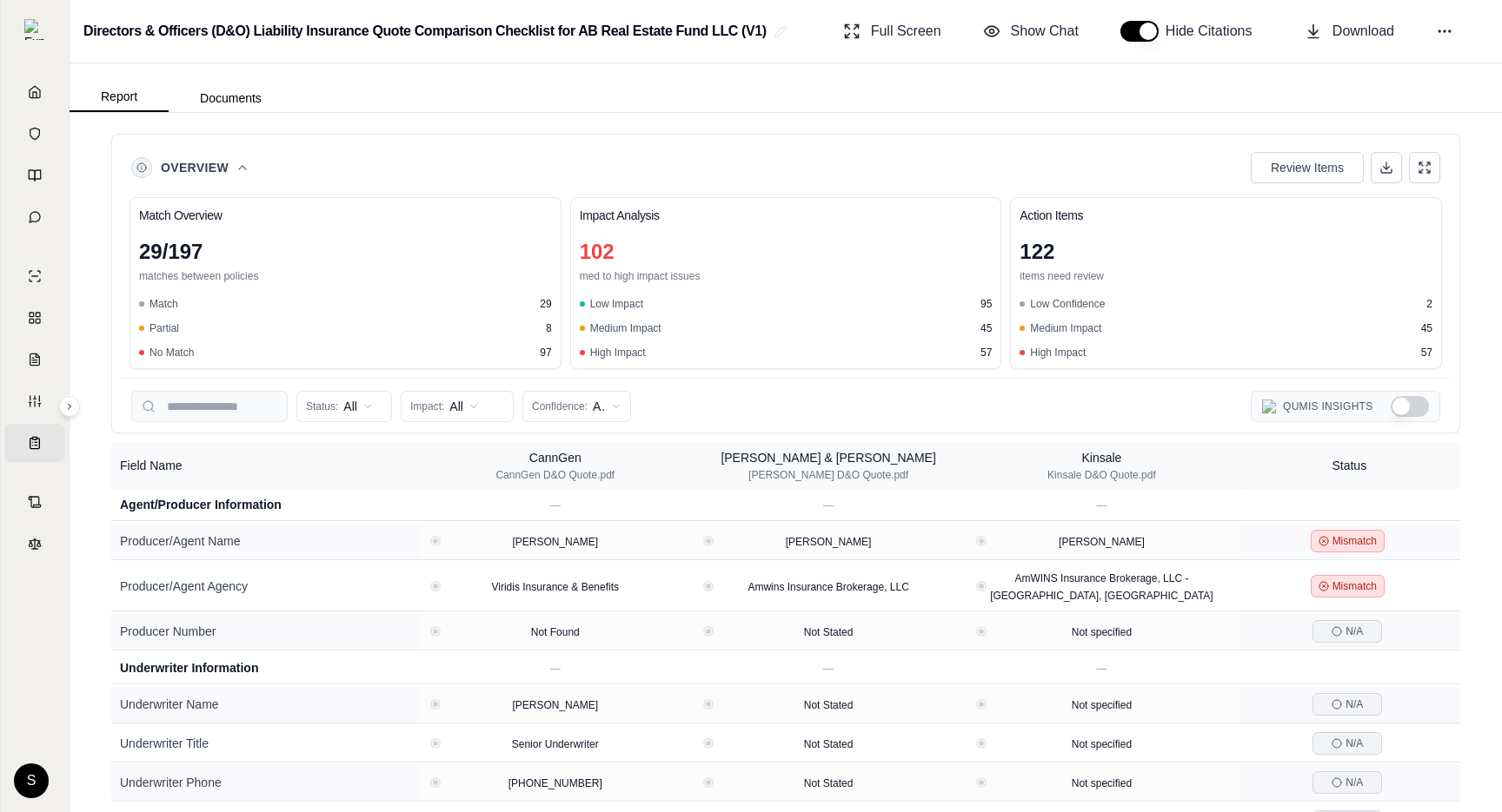
click at [1133, 31] on button "button" at bounding box center [1139, 31] width 39 height 21
type button "on"
click at [1050, 24] on span "Show Chat" at bounding box center [1045, 31] width 68 height 21
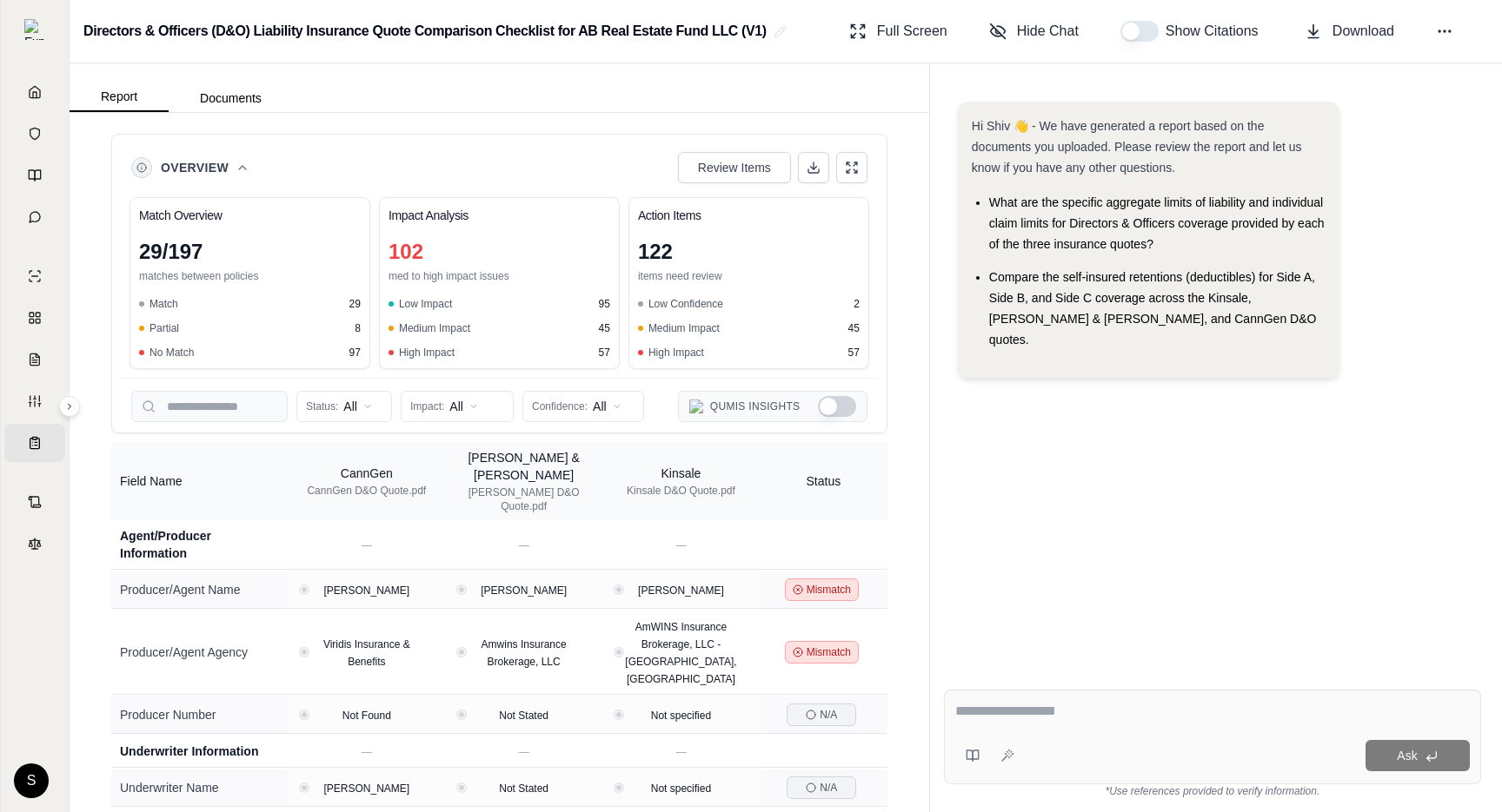
click at [594, 138] on div "Overview Review Items Match Overview 29 / 197 matches between policies Match 29…" at bounding box center [499, 284] width 777 height 300
click at [239, 165] on icon at bounding box center [242, 167] width 13 height 13
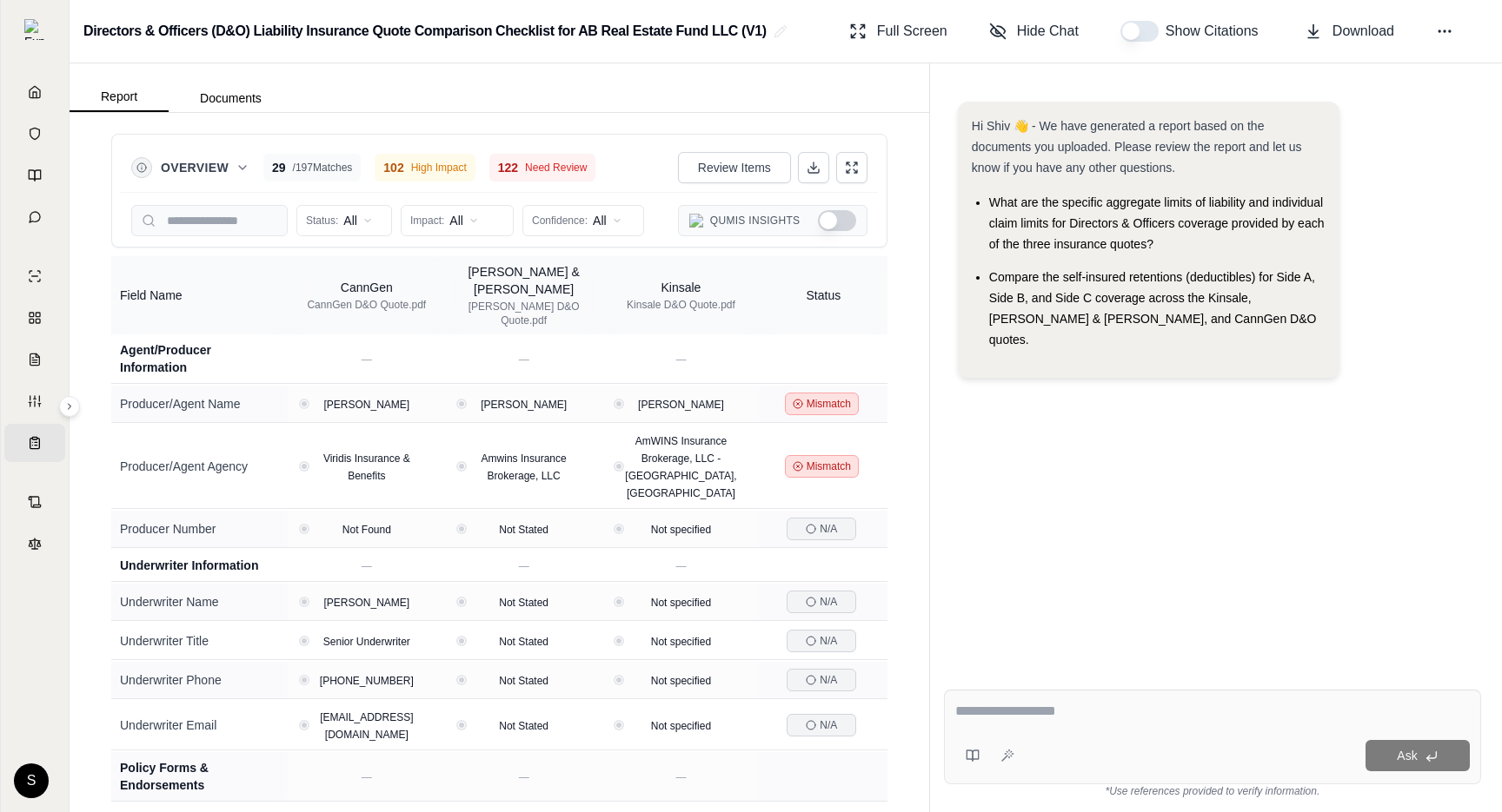
click at [832, 223] on button "Show Qumis Insights" at bounding box center [837, 220] width 39 height 21
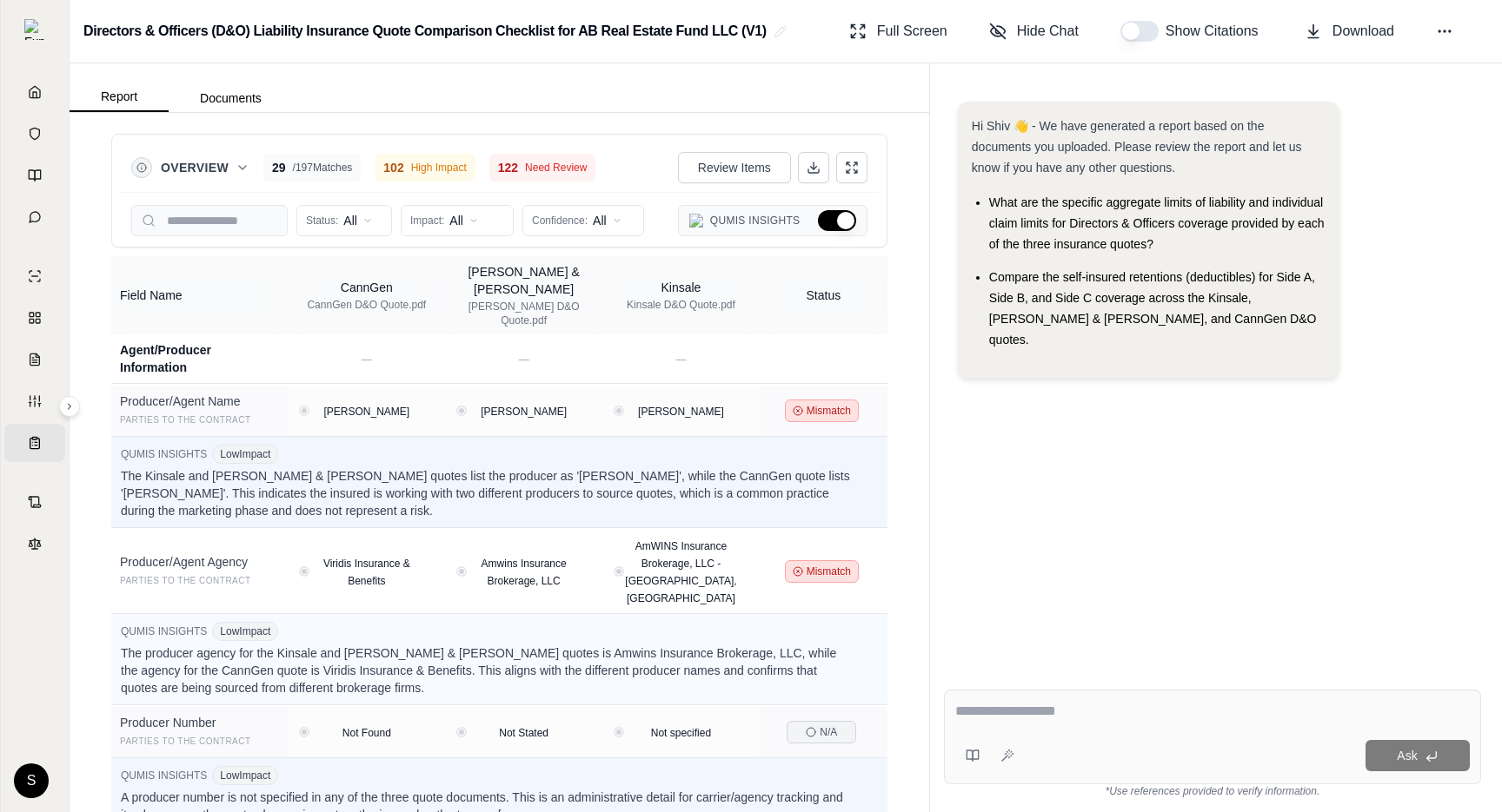
click at [831, 223] on button "Hide Qumis Insights" at bounding box center [837, 220] width 39 height 21
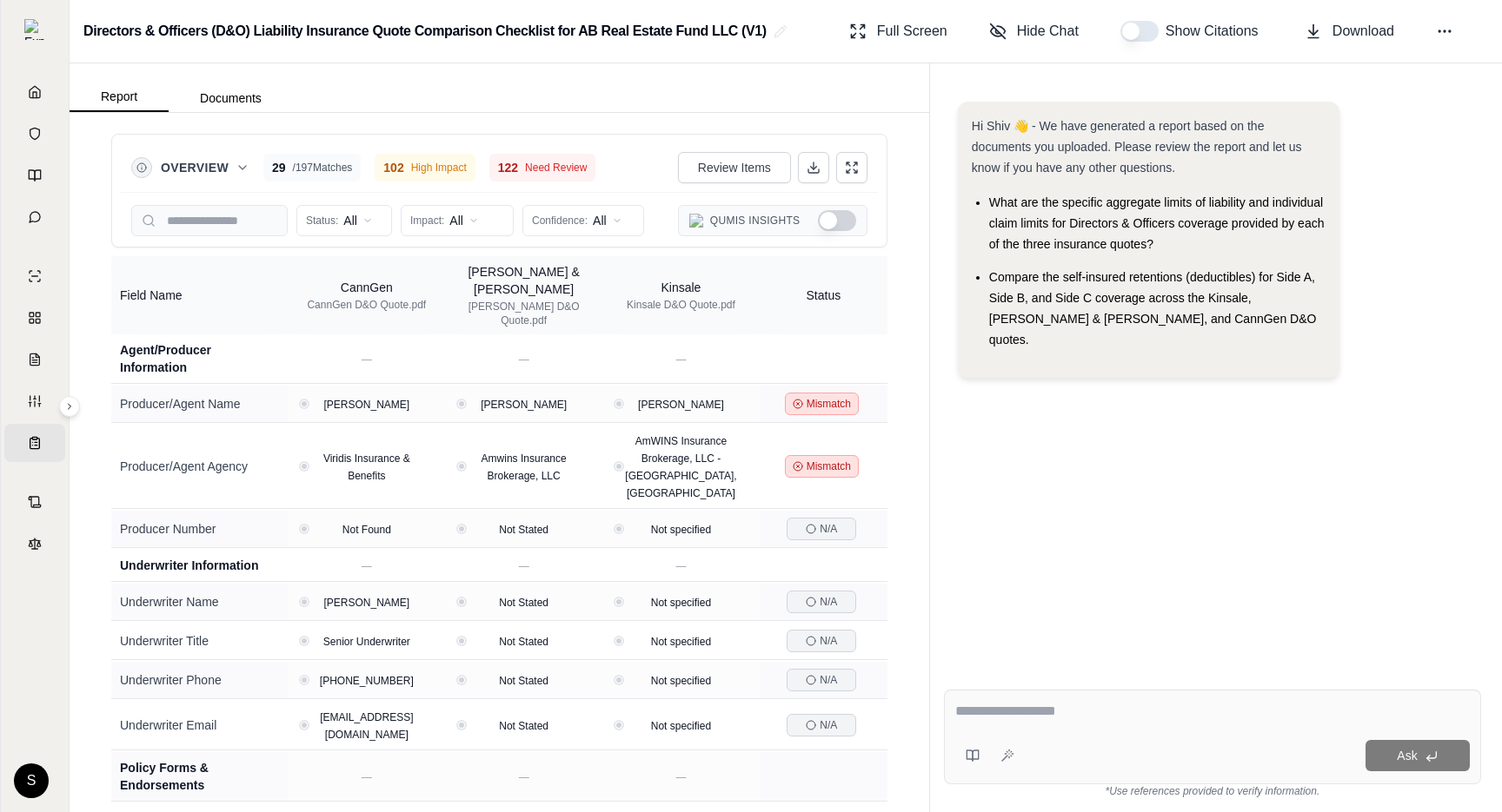
click at [235, 172] on icon at bounding box center [242, 167] width 13 height 13
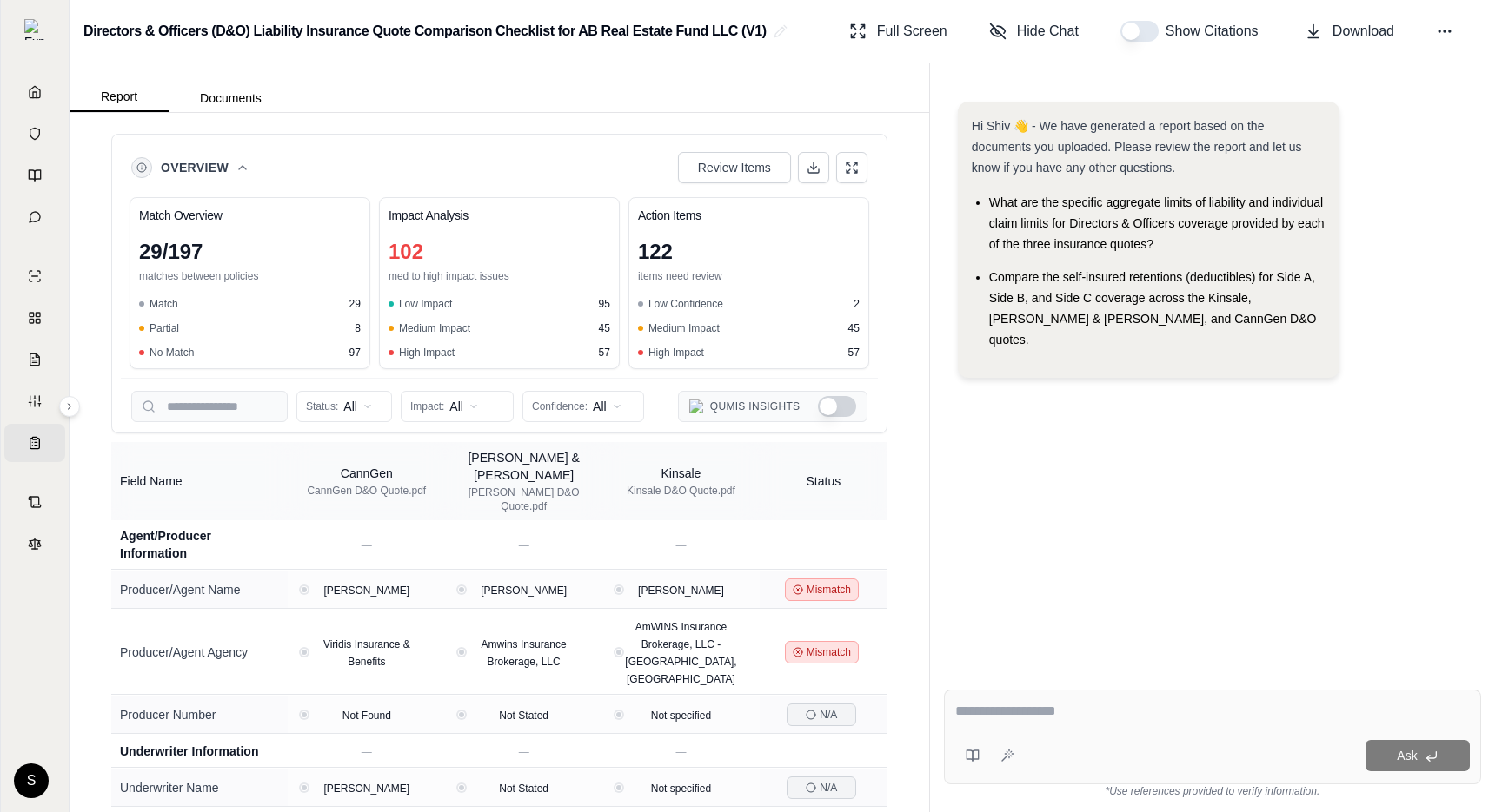
click at [235, 170] on icon at bounding box center [242, 167] width 13 height 13
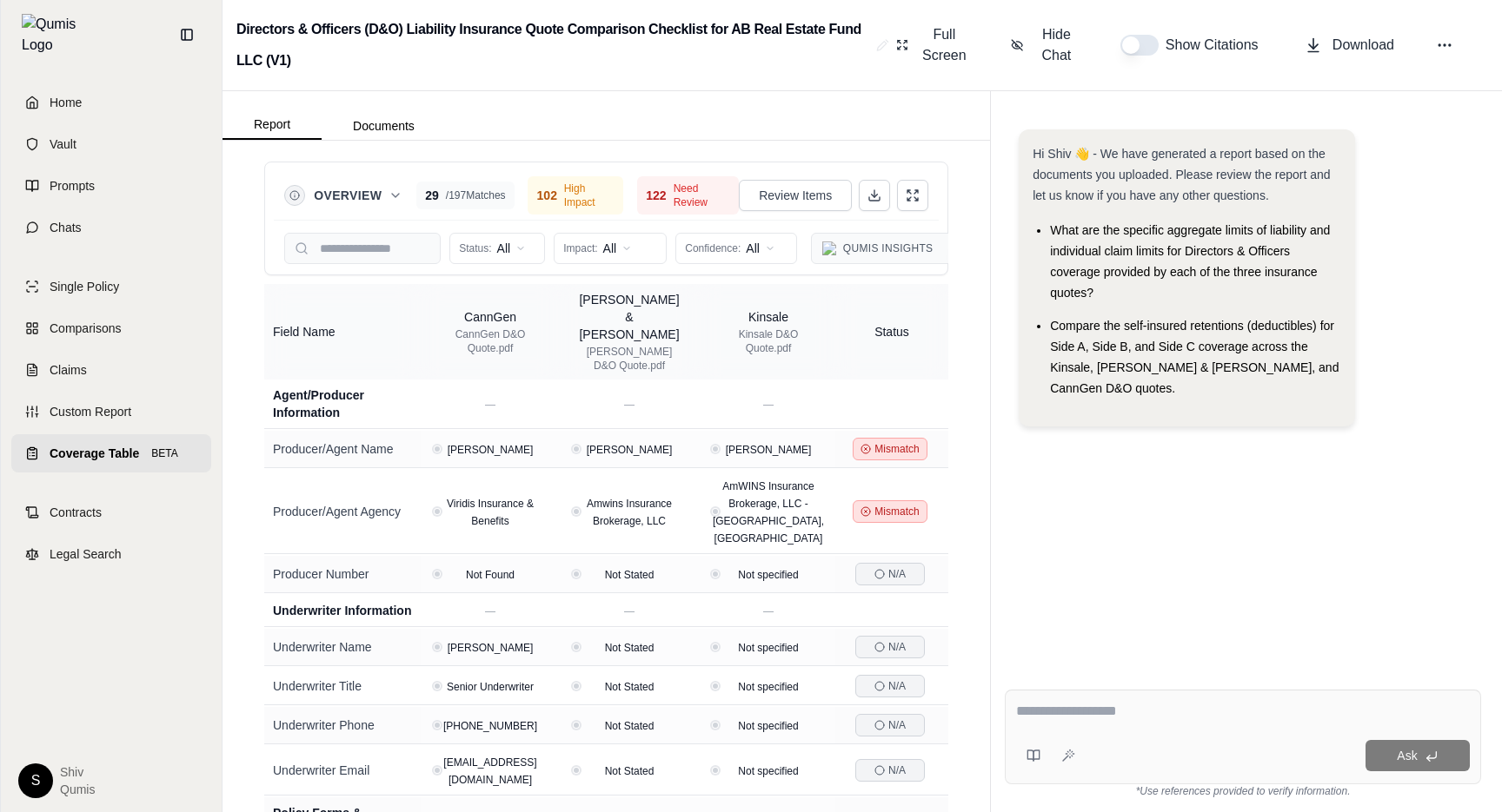
click at [123, 447] on span "Coverage Table" at bounding box center [94, 453] width 90 height 17
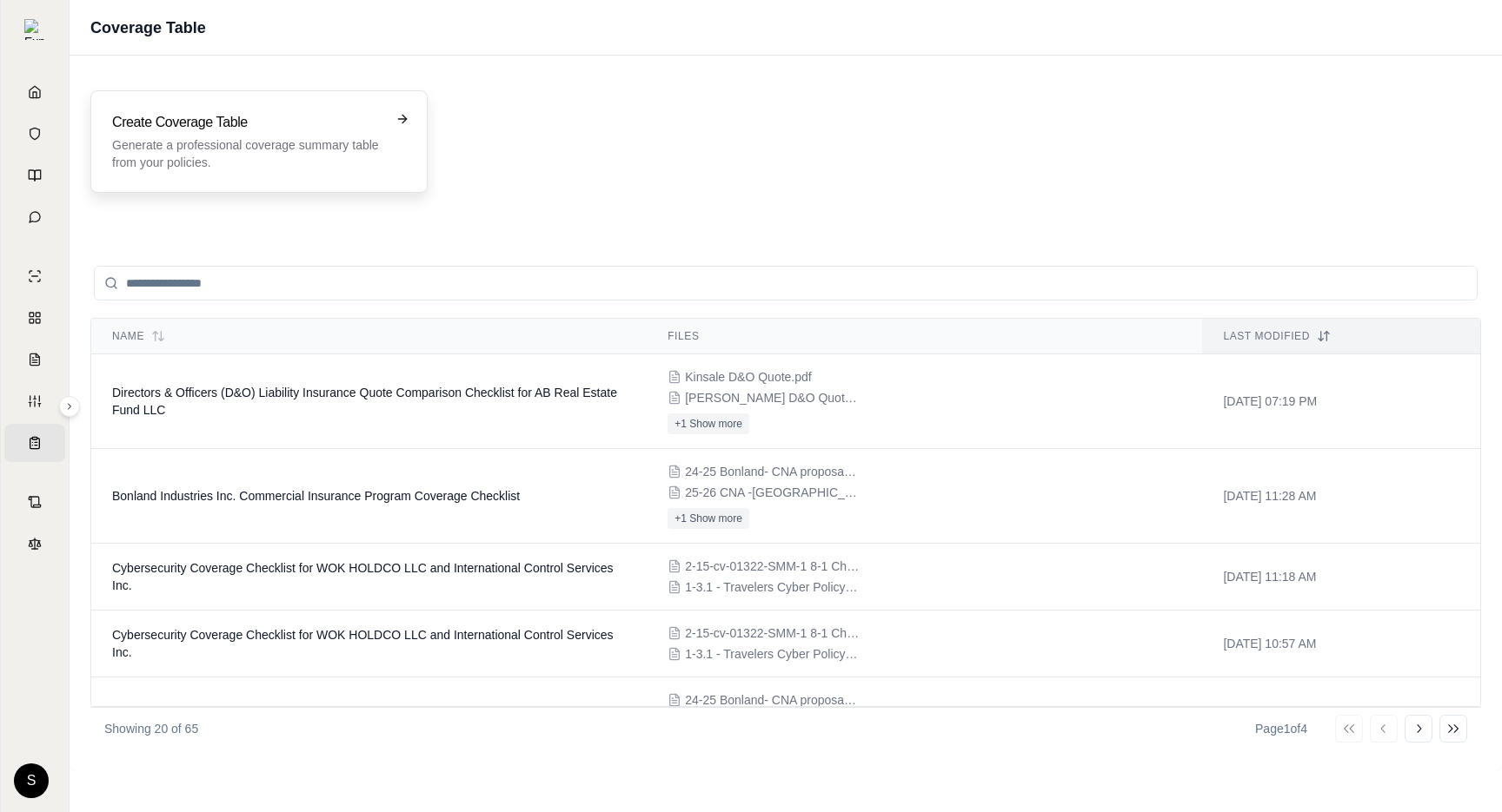
click at [331, 118] on h3 "Create Coverage Table" at bounding box center [247, 122] width 269 height 21
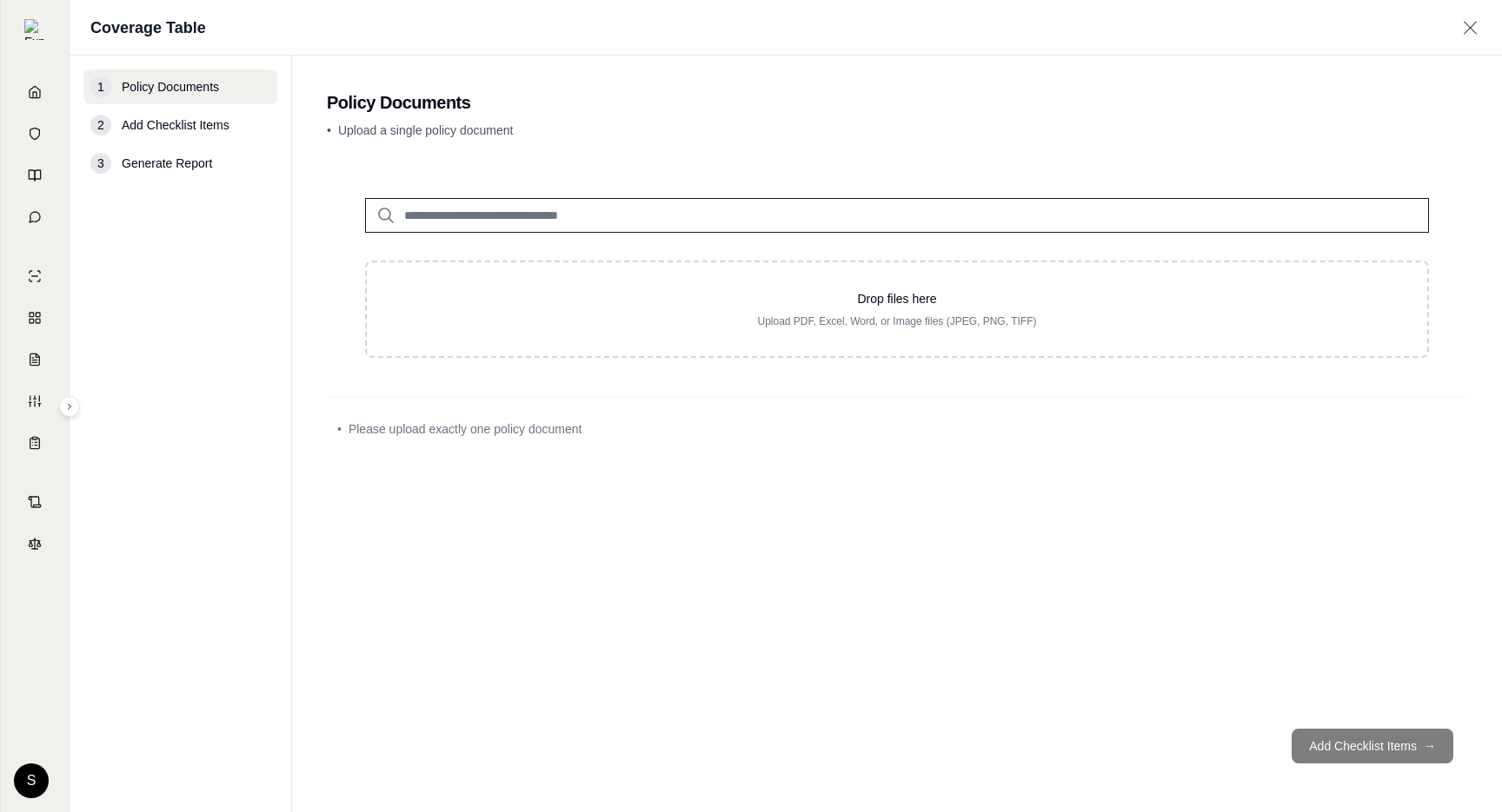
click at [570, 226] on input "search" at bounding box center [897, 215] width 1064 height 35
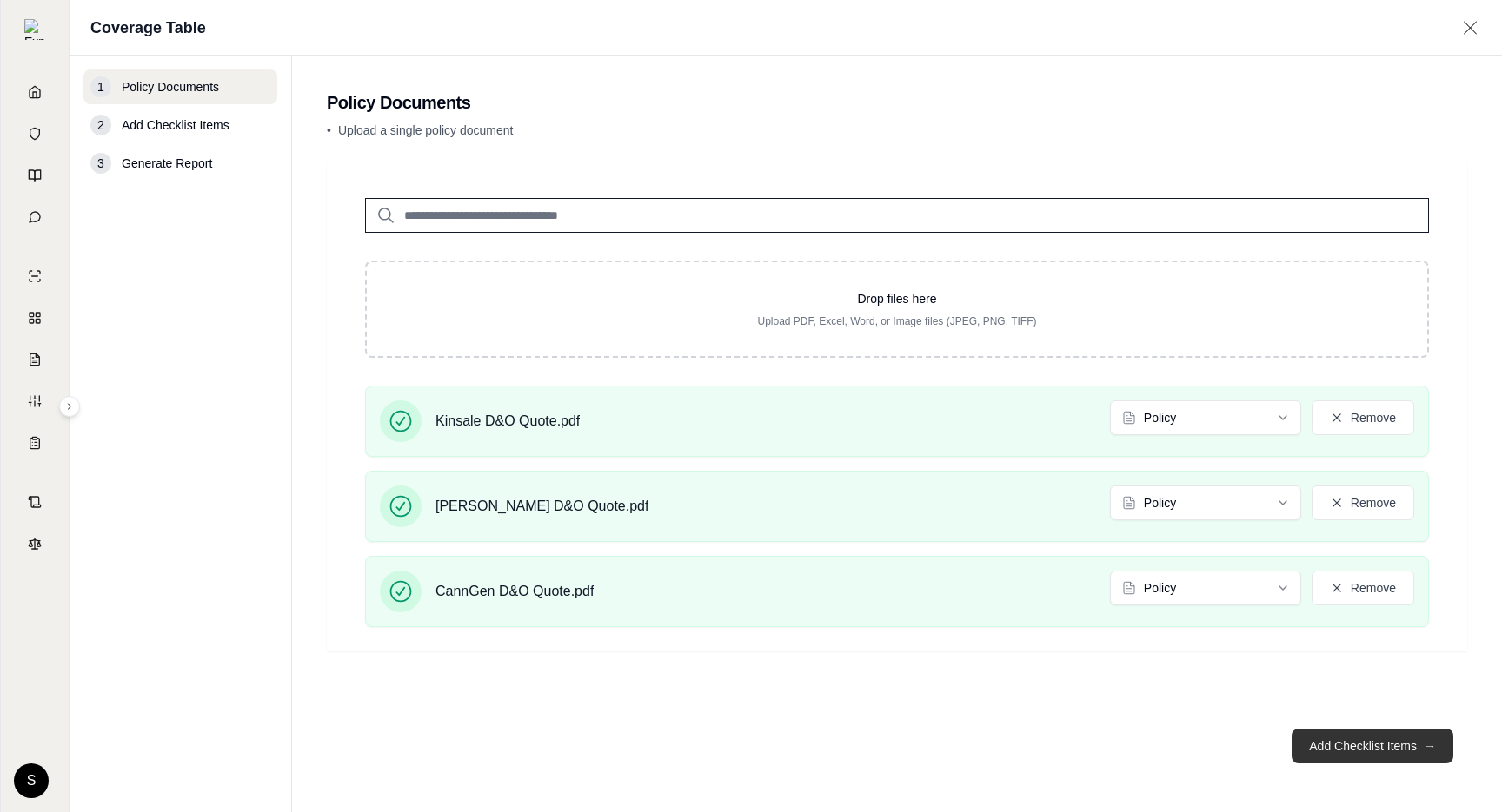
click at [1385, 744] on button "Add Checklist Items →" at bounding box center [1373, 746] width 162 height 35
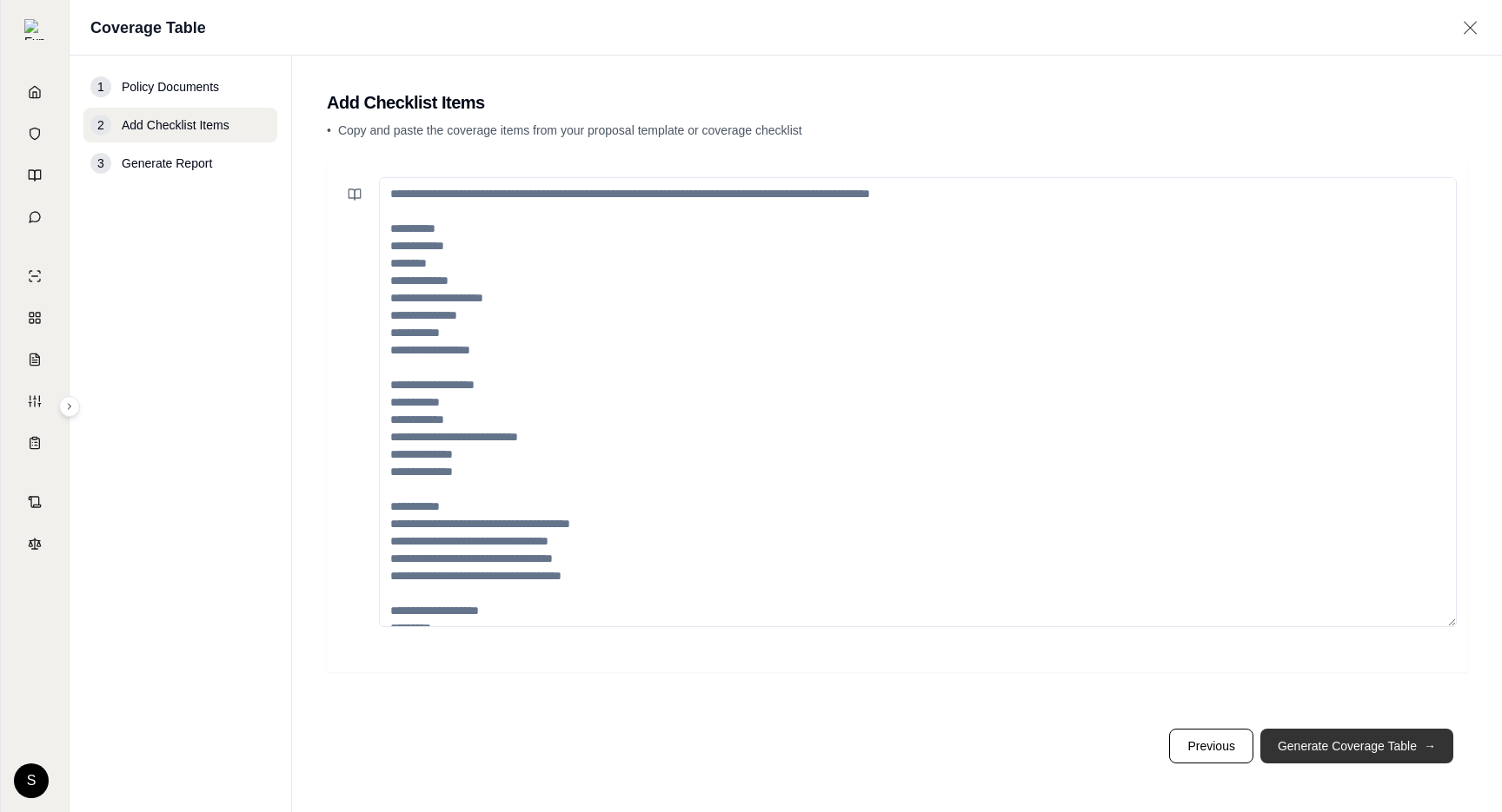
click at [1384, 744] on button "Generate Coverage Table →" at bounding box center [1357, 746] width 193 height 35
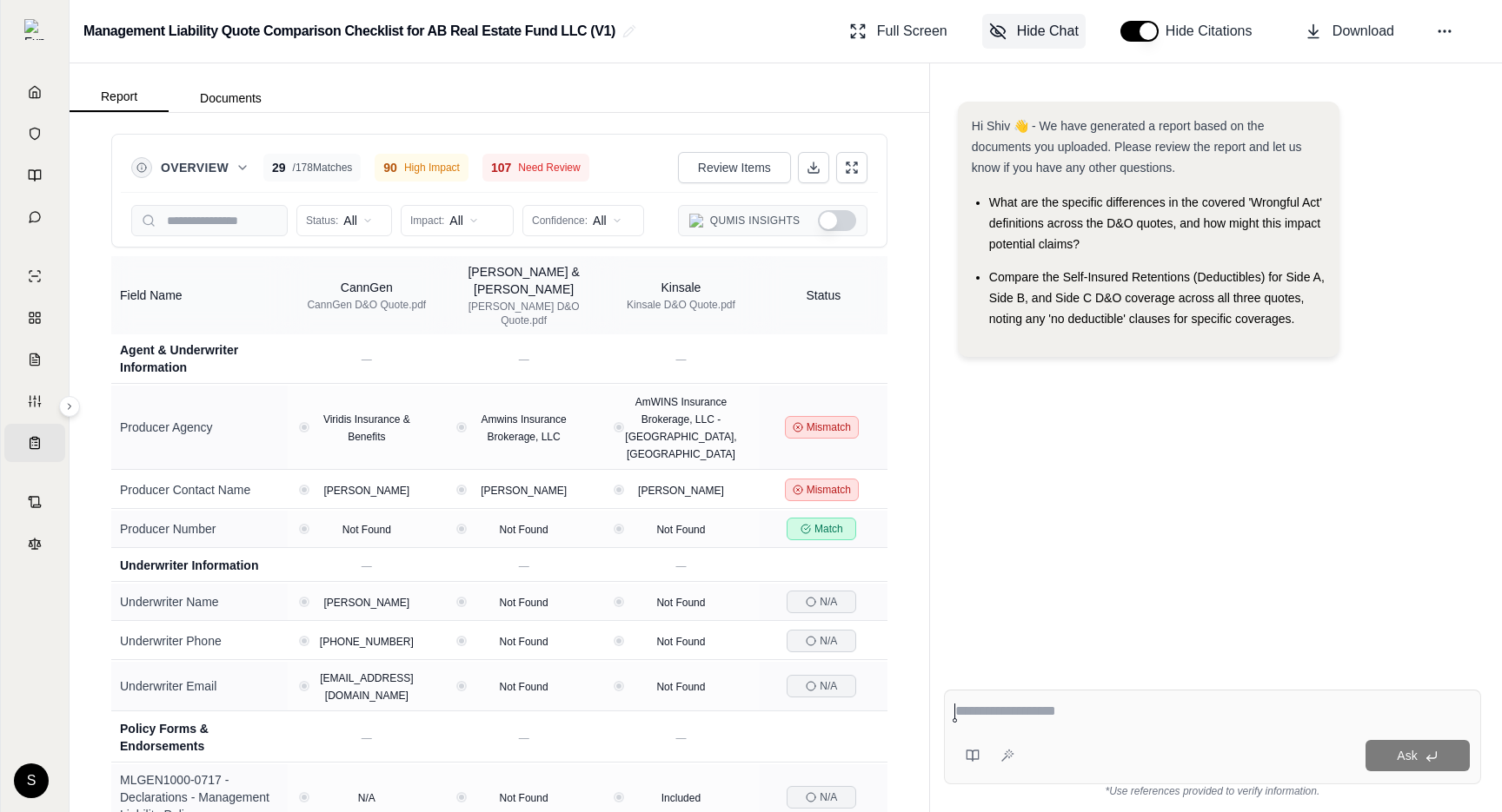
click at [1059, 32] on span "Hide Chat" at bounding box center [1048, 31] width 62 height 21
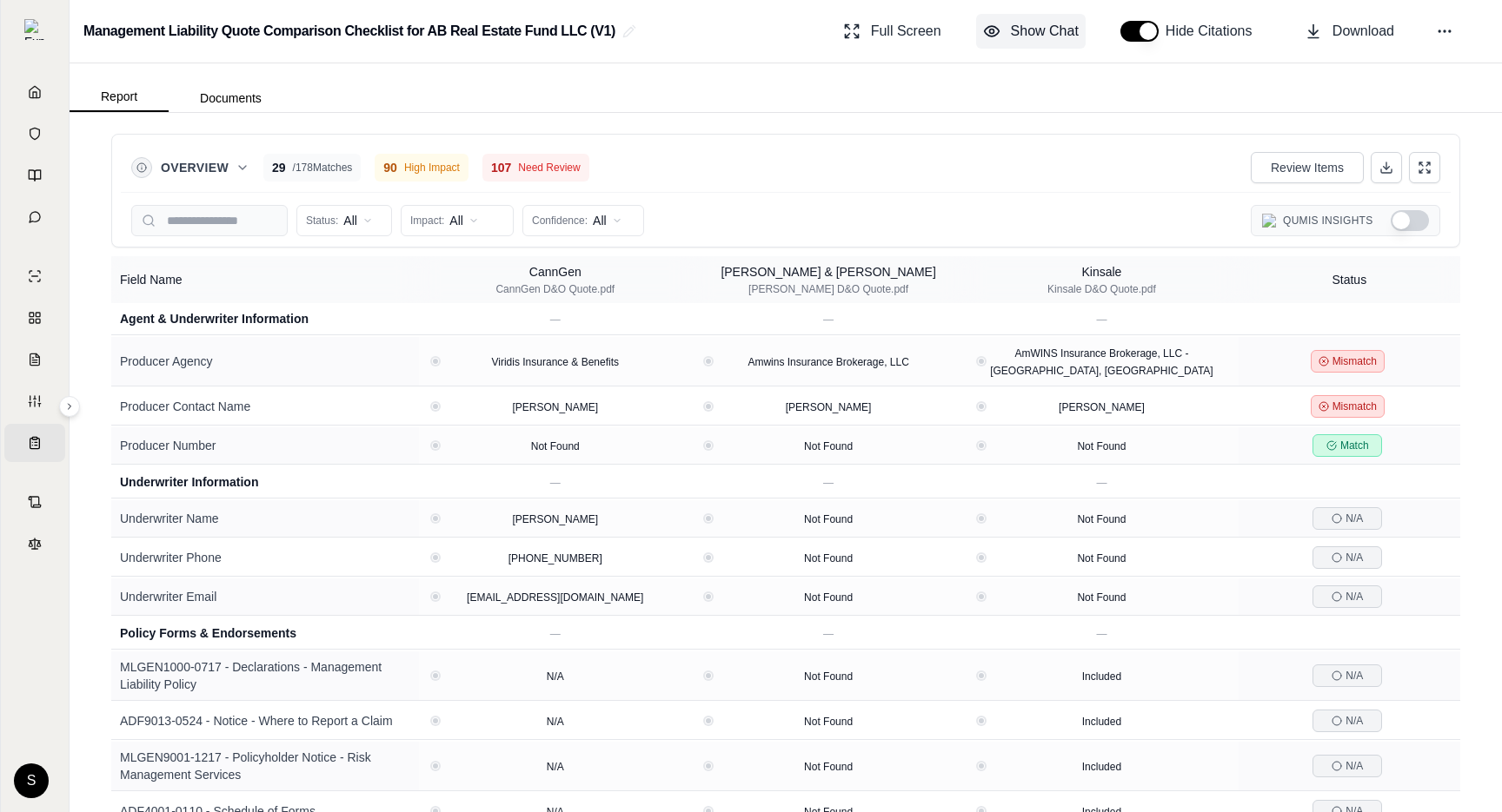
click at [1059, 32] on span "Show Chat" at bounding box center [1045, 31] width 68 height 21
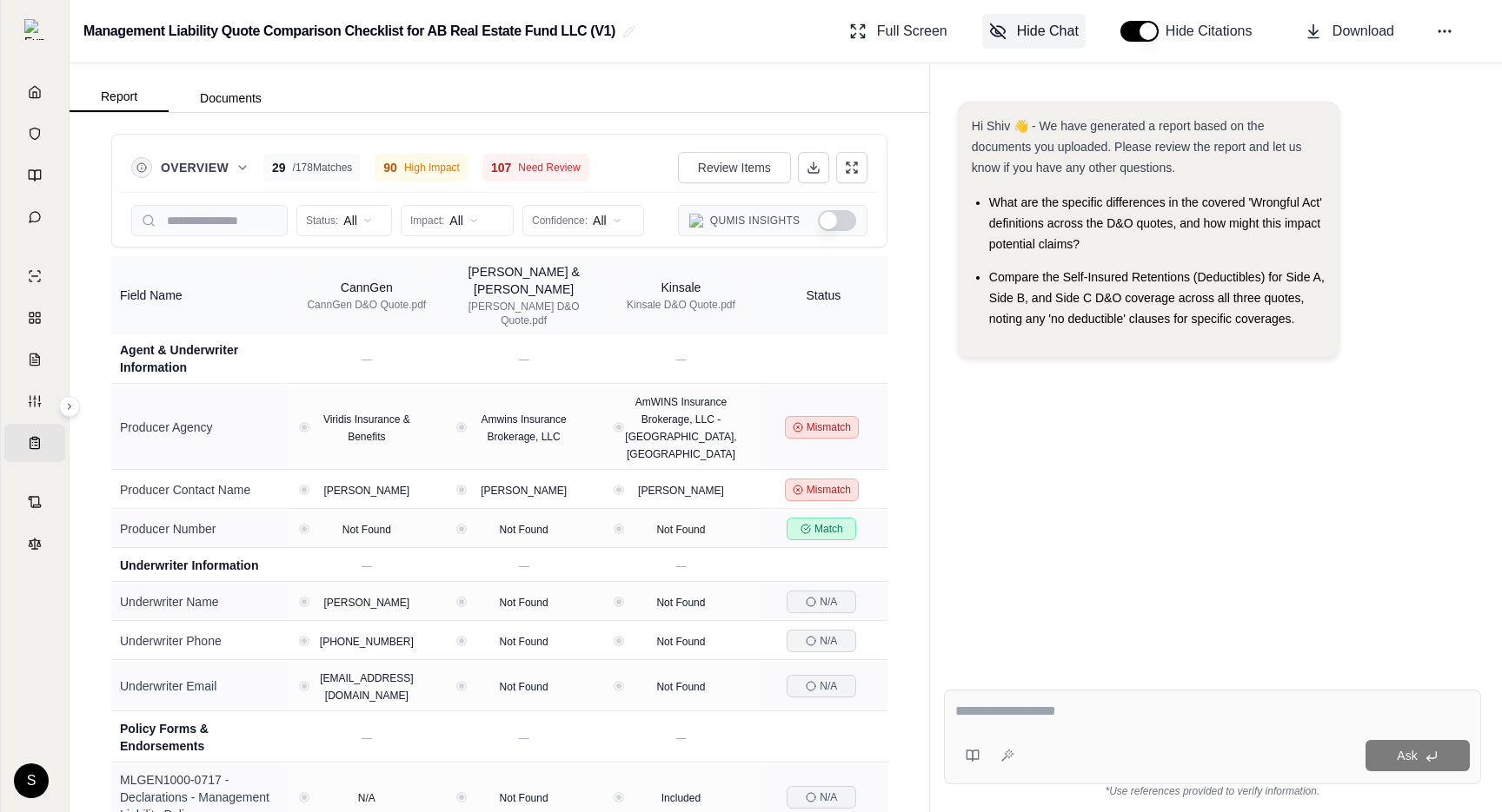
click at [1059, 32] on span "Hide Chat" at bounding box center [1048, 31] width 62 height 21
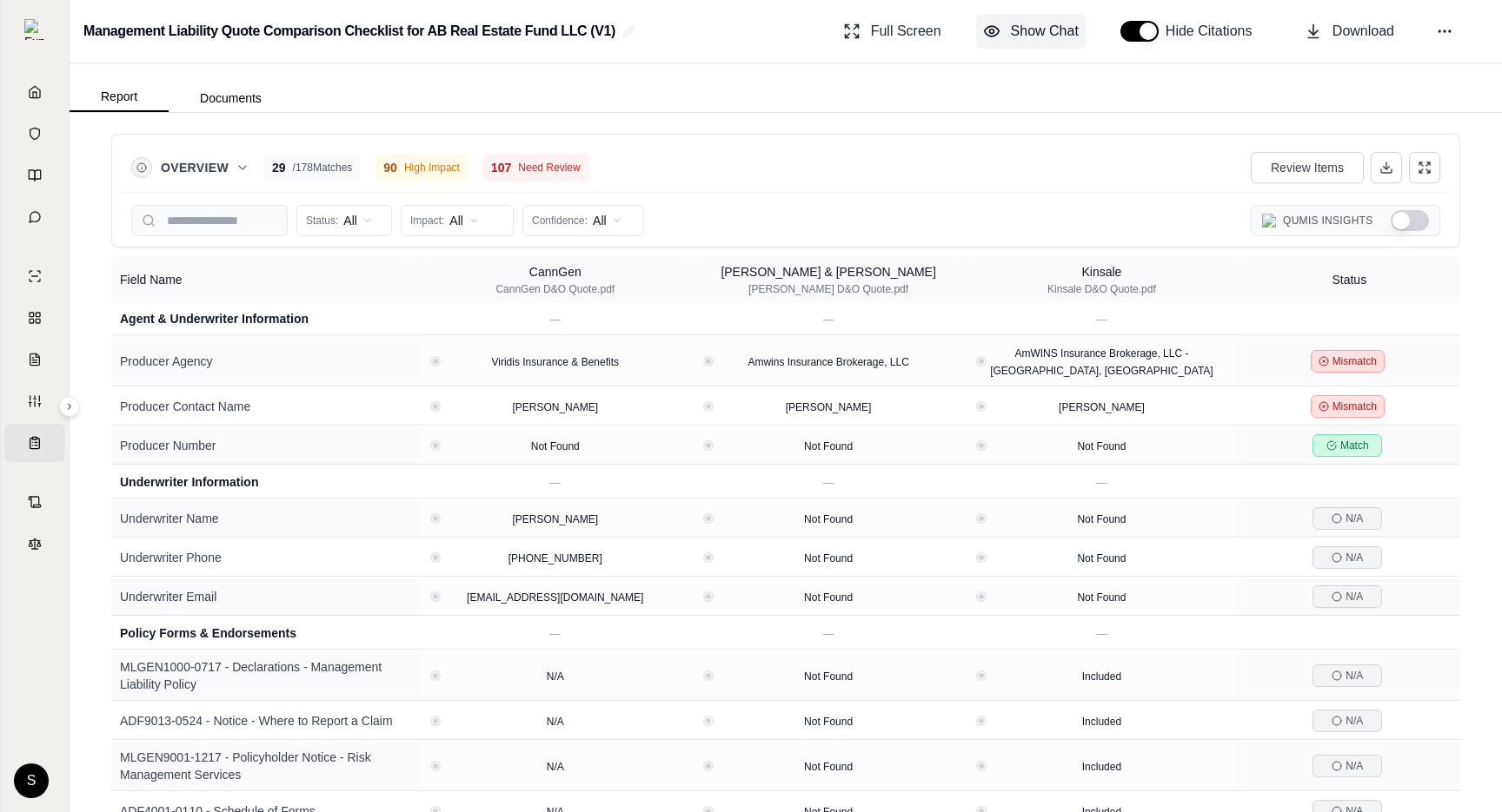
click at [1059, 32] on span "Show Chat" at bounding box center [1045, 31] width 68 height 21
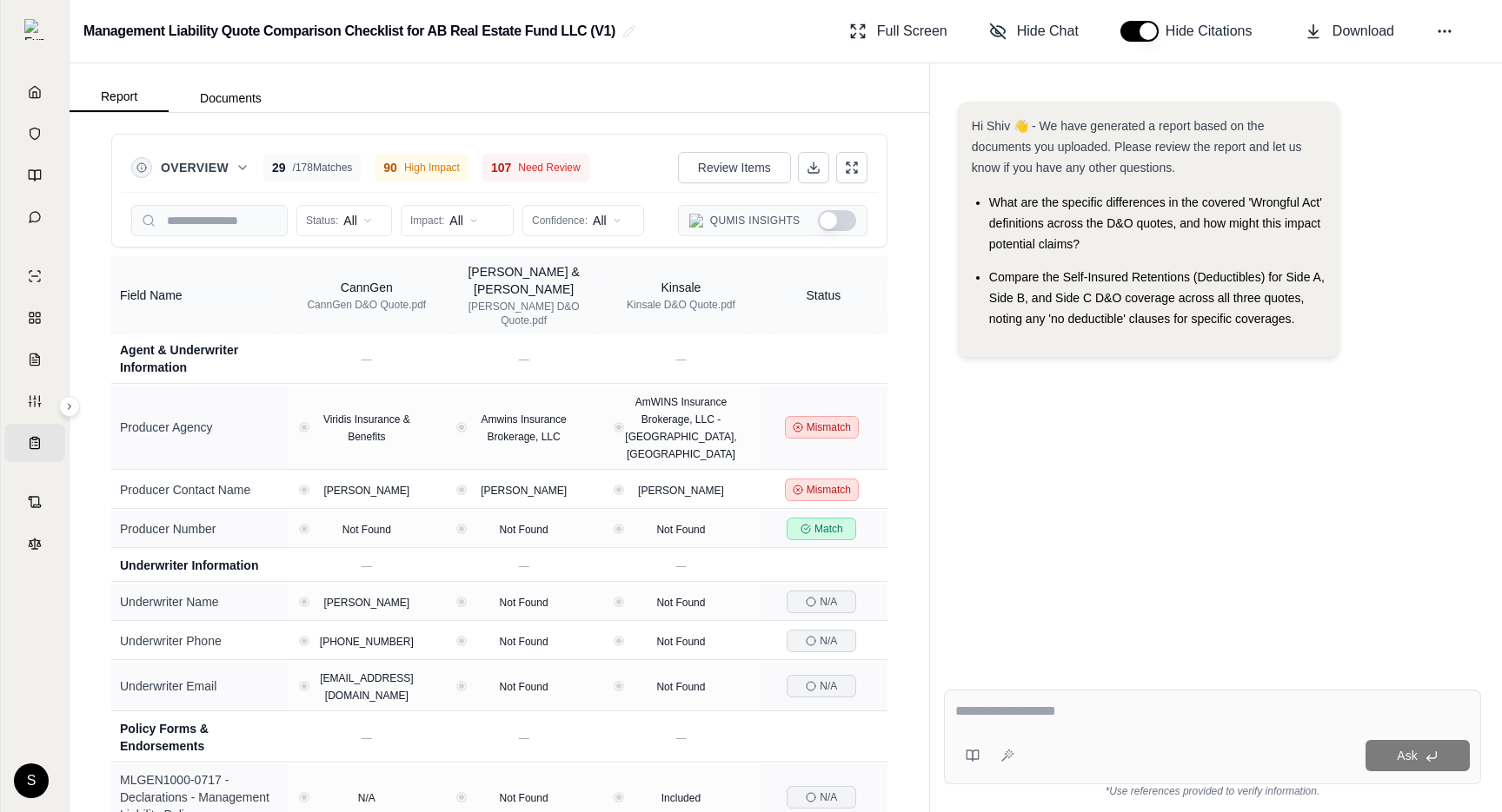
click at [831, 220] on button "Show Qumis Insights" at bounding box center [837, 220] width 39 height 21
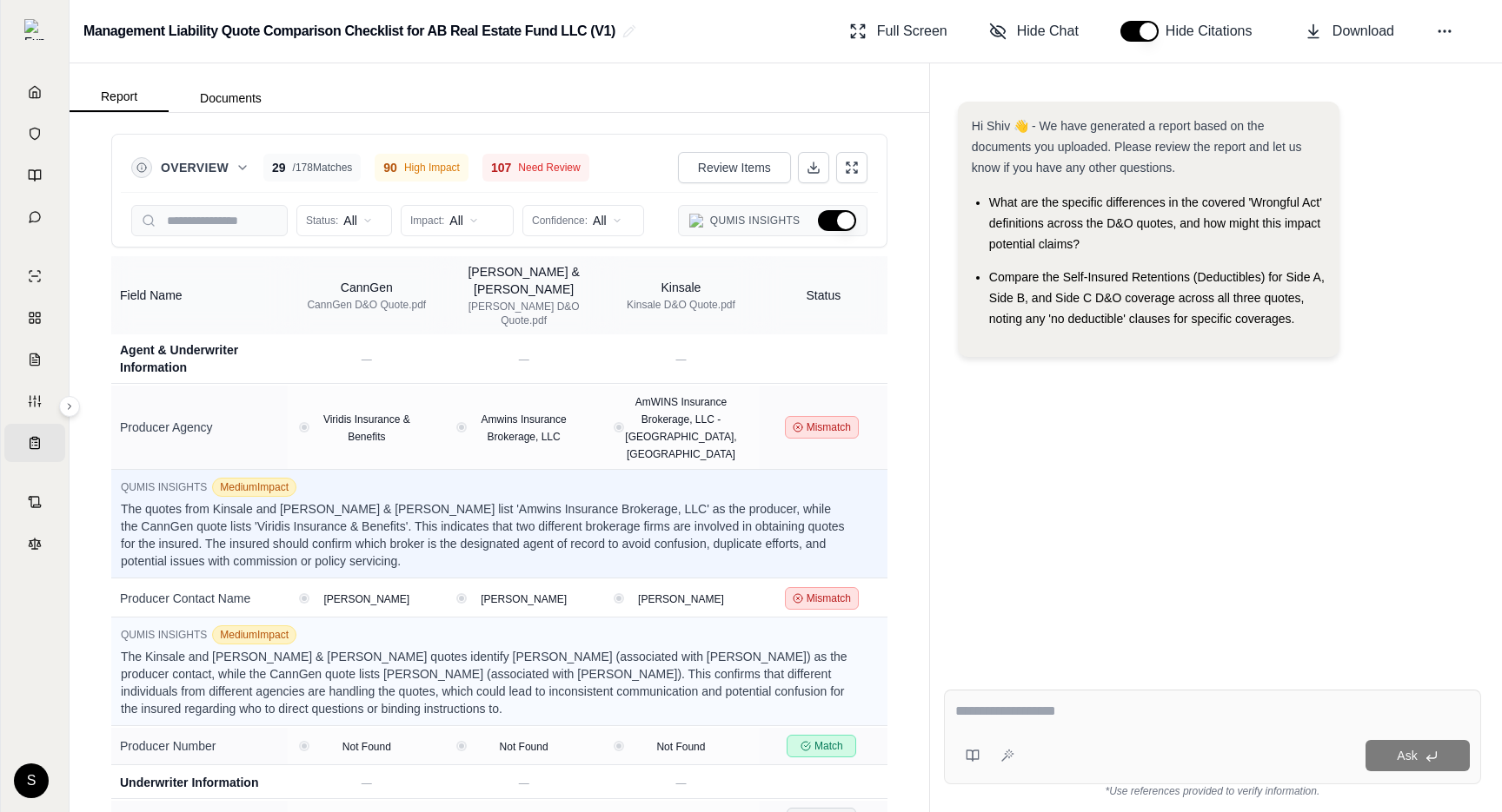
click at [831, 220] on button "Hide Qumis Insights" at bounding box center [837, 220] width 39 height 21
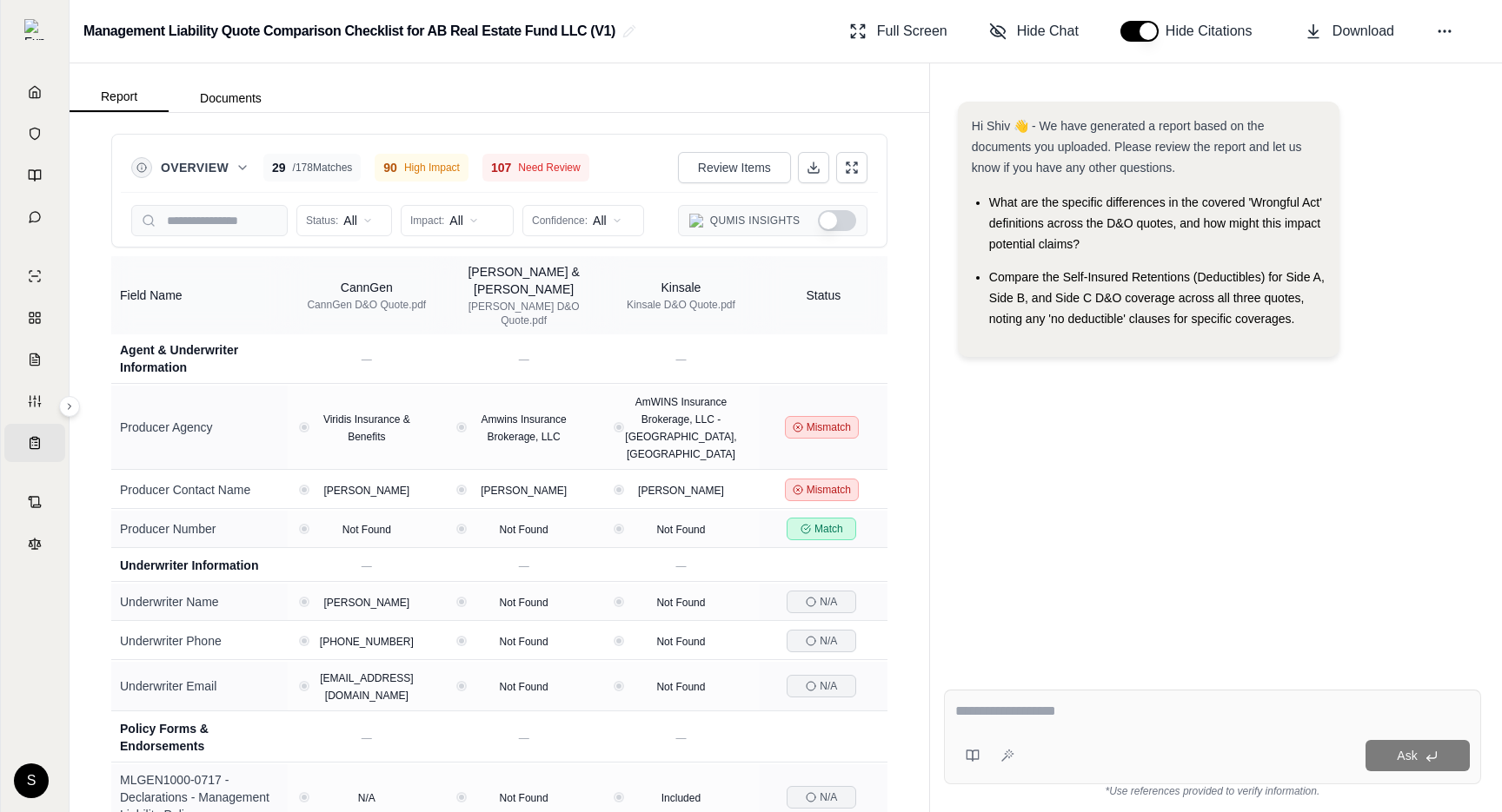
click at [831, 220] on button "Show Qumis Insights" at bounding box center [837, 220] width 39 height 21
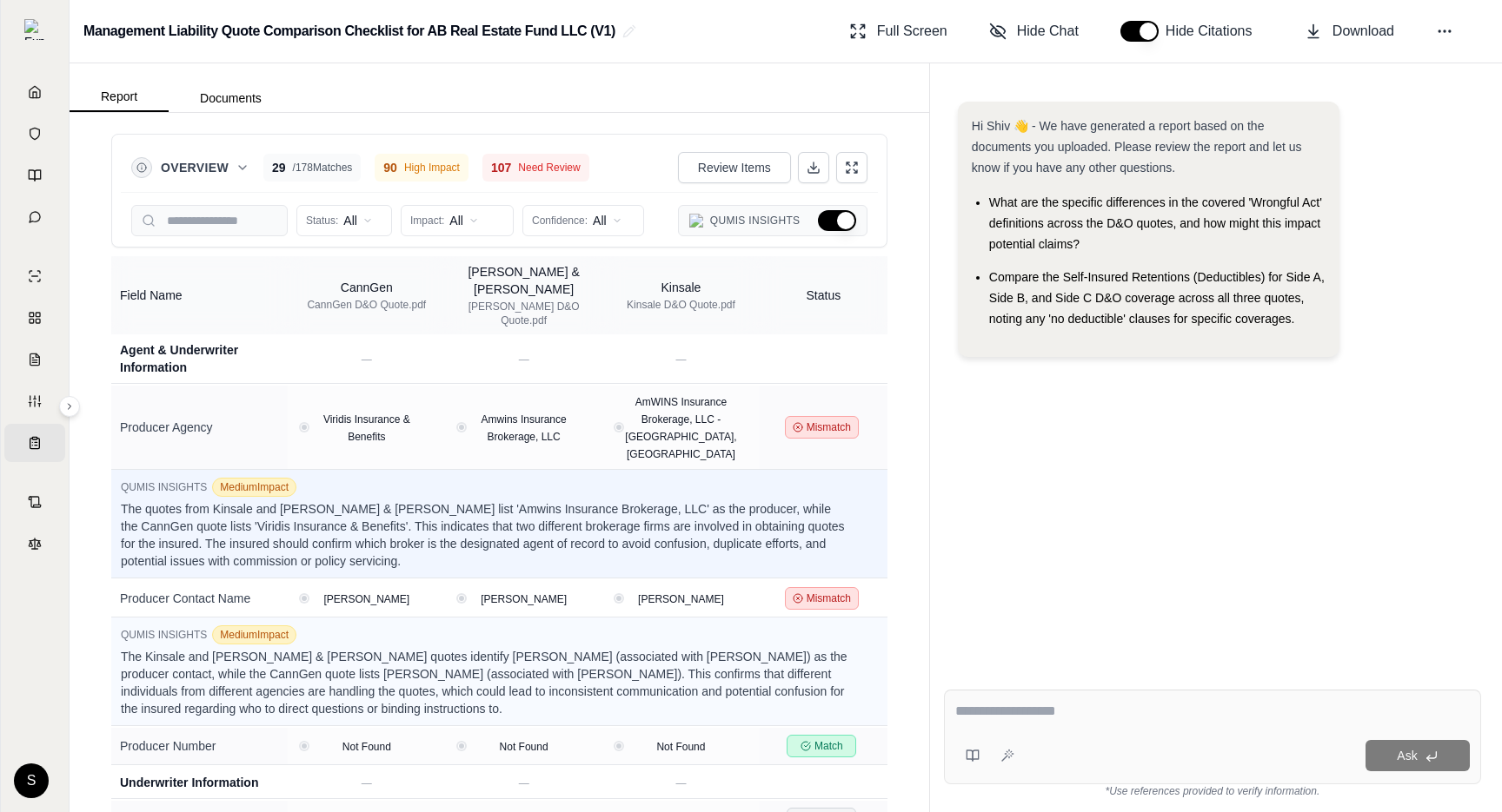
click at [831, 220] on button "Hide Qumis Insights" at bounding box center [837, 220] width 39 height 21
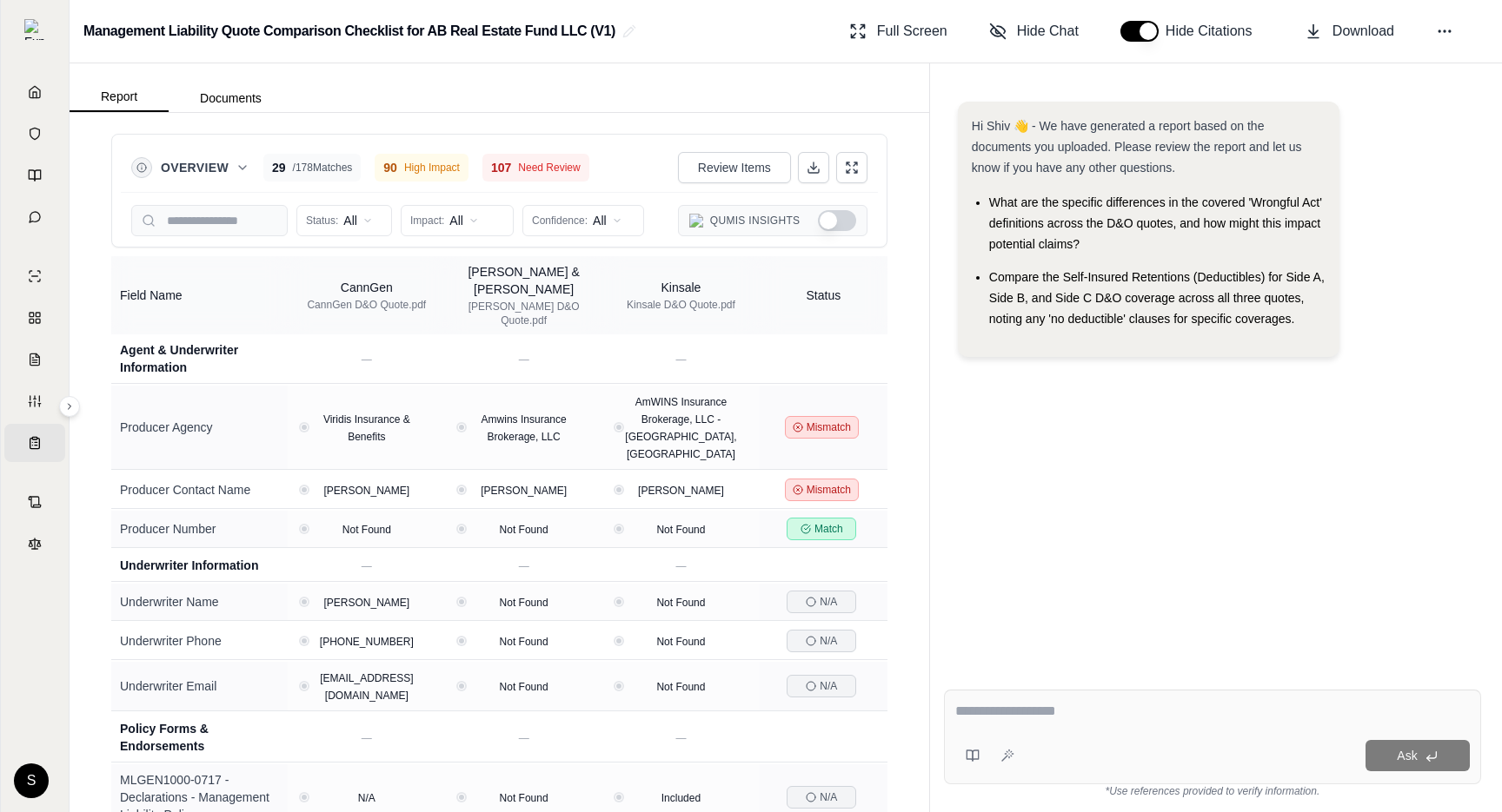
click at [838, 217] on button "Show Qumis Insights" at bounding box center [837, 220] width 39 height 21
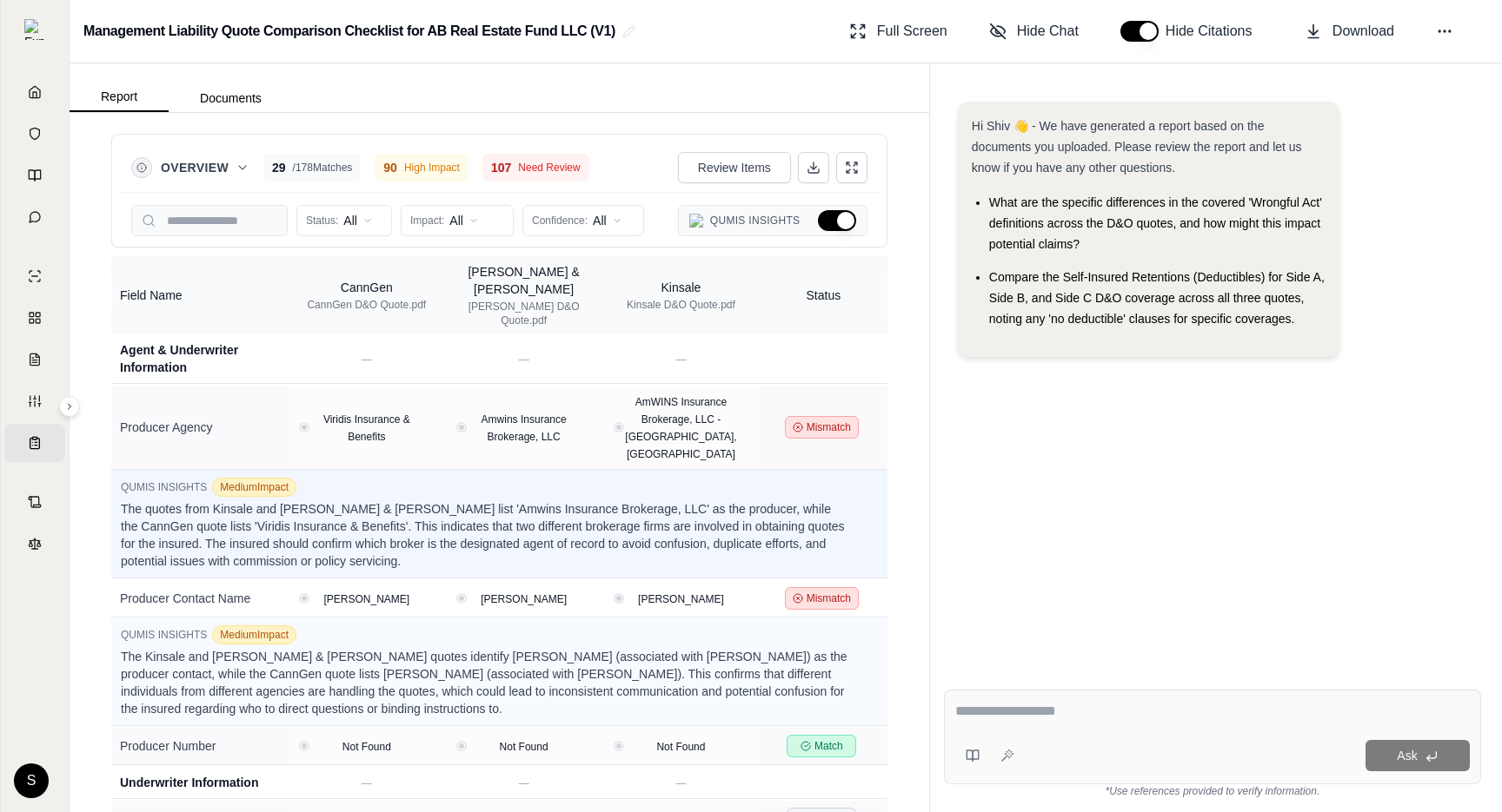
click at [838, 217] on button "Hide Qumis Insights" at bounding box center [837, 220] width 39 height 21
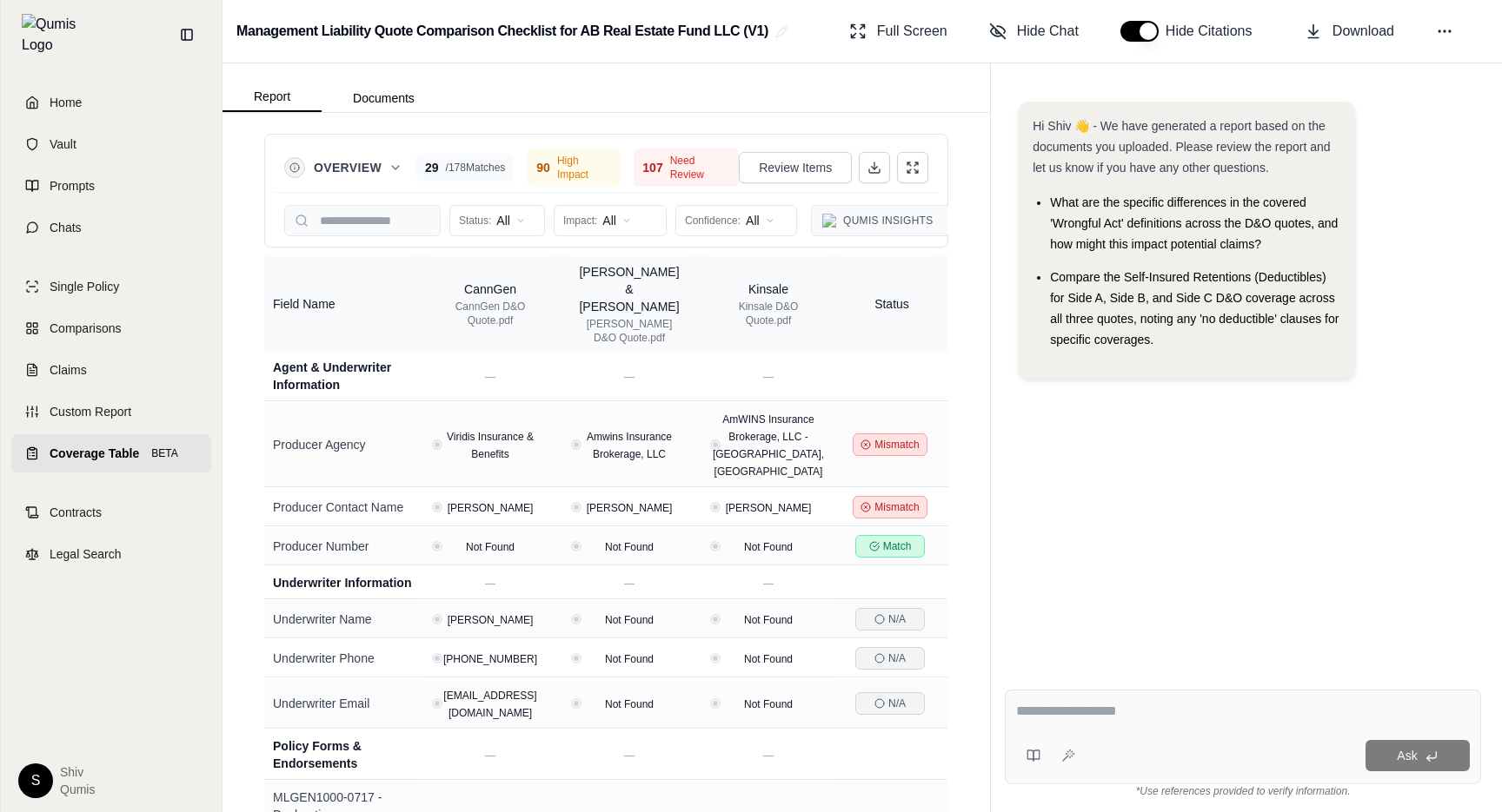
click at [50, 445] on span "Coverage Table" at bounding box center [94, 453] width 90 height 17
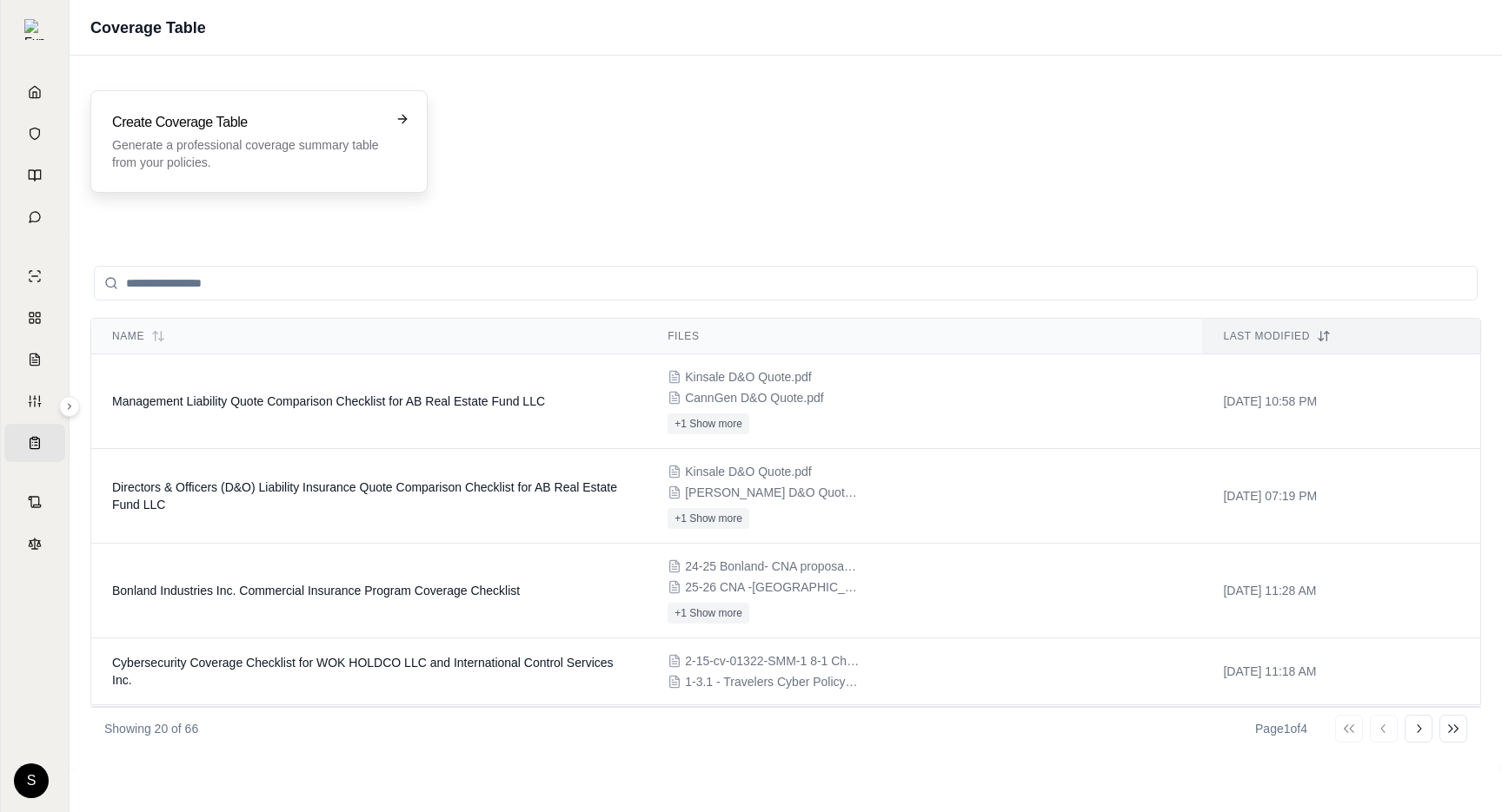
click at [280, 176] on div "Create Coverage Table Generate a professional coverage summary table from your …" at bounding box center [259, 142] width 338 height 102
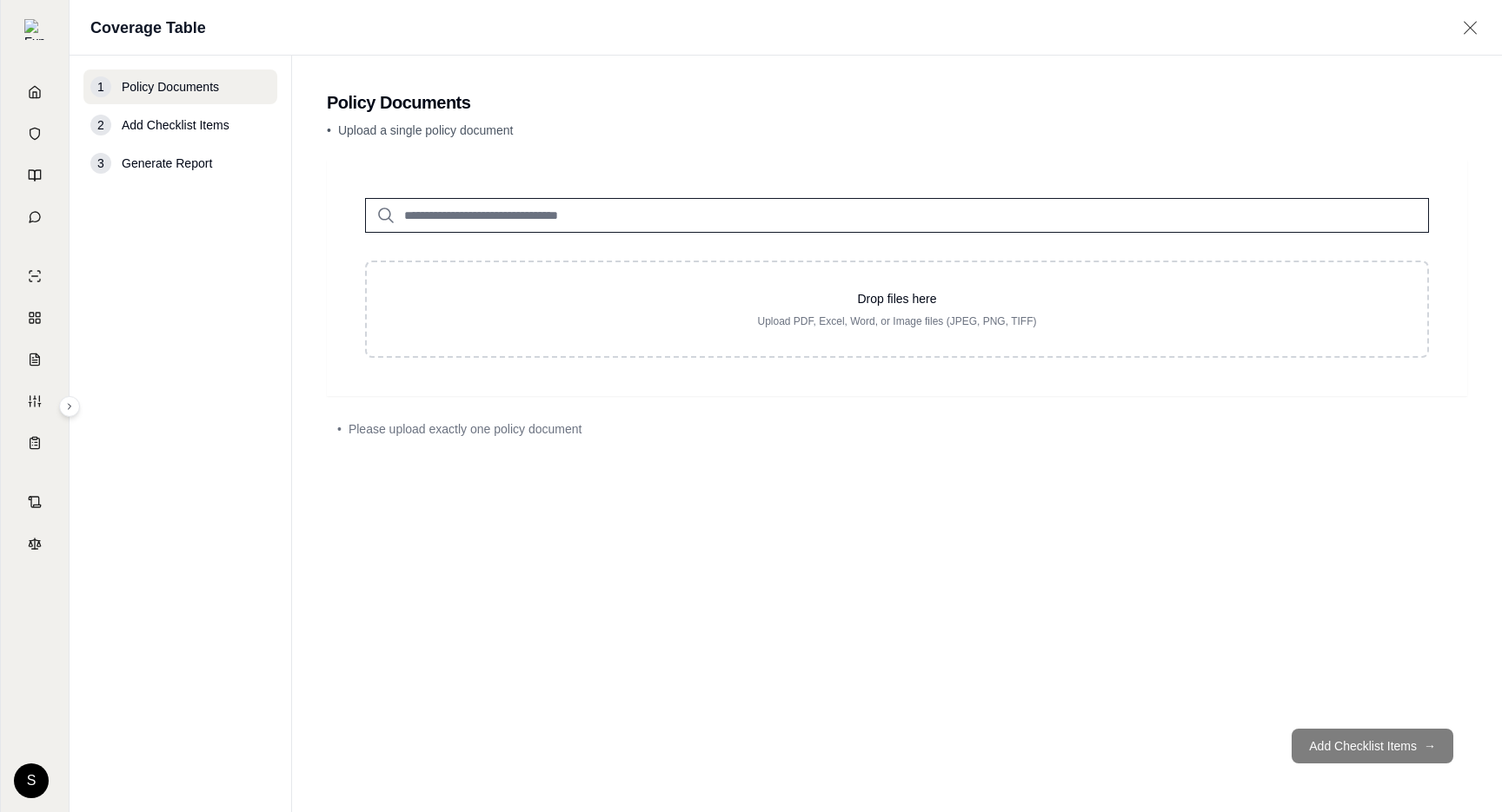
click at [483, 214] on input "search" at bounding box center [897, 215] width 1064 height 35
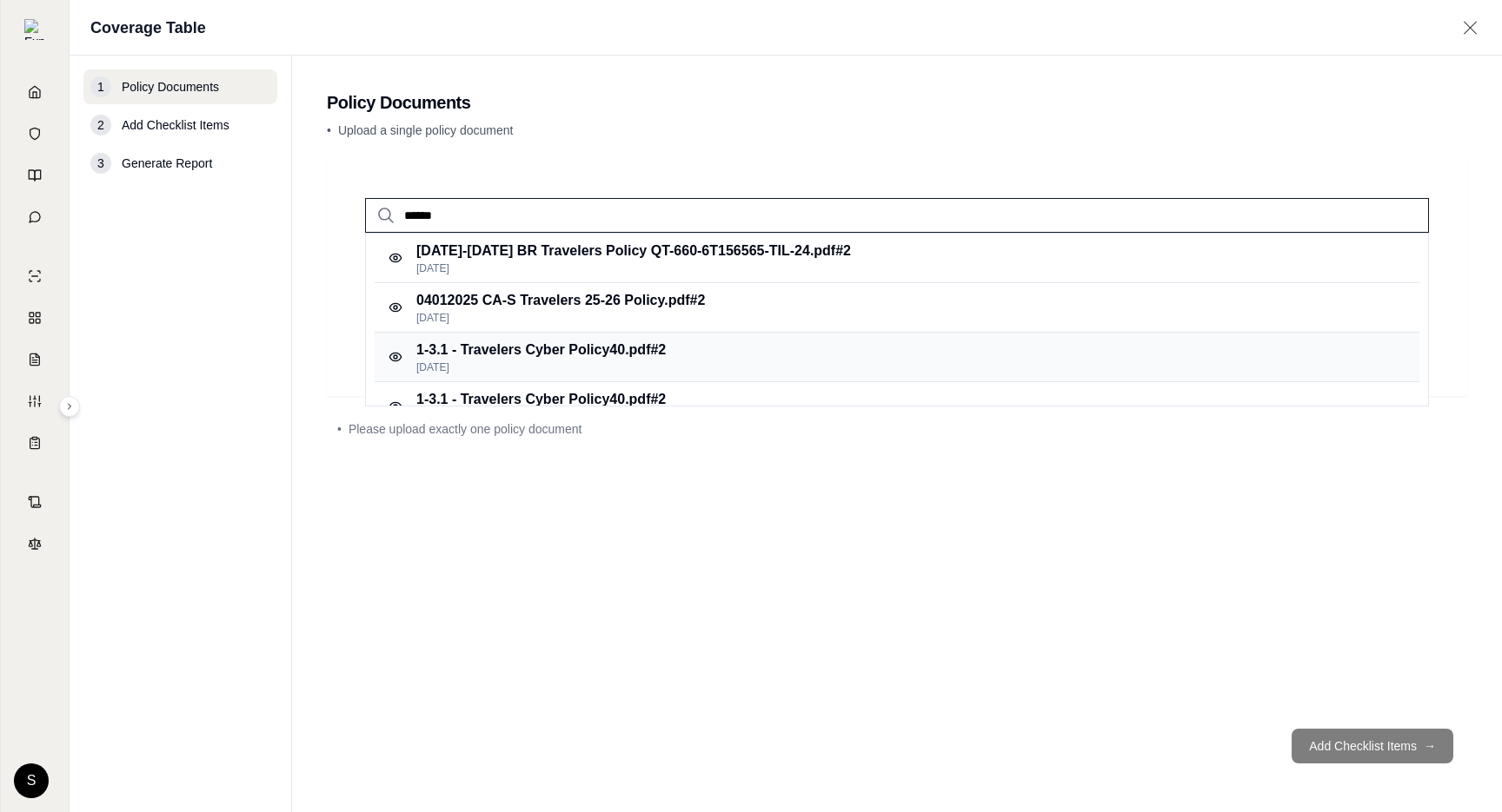
type input "******"
click at [547, 369] on p "Feb 22, 2025" at bounding box center [541, 367] width 250 height 13
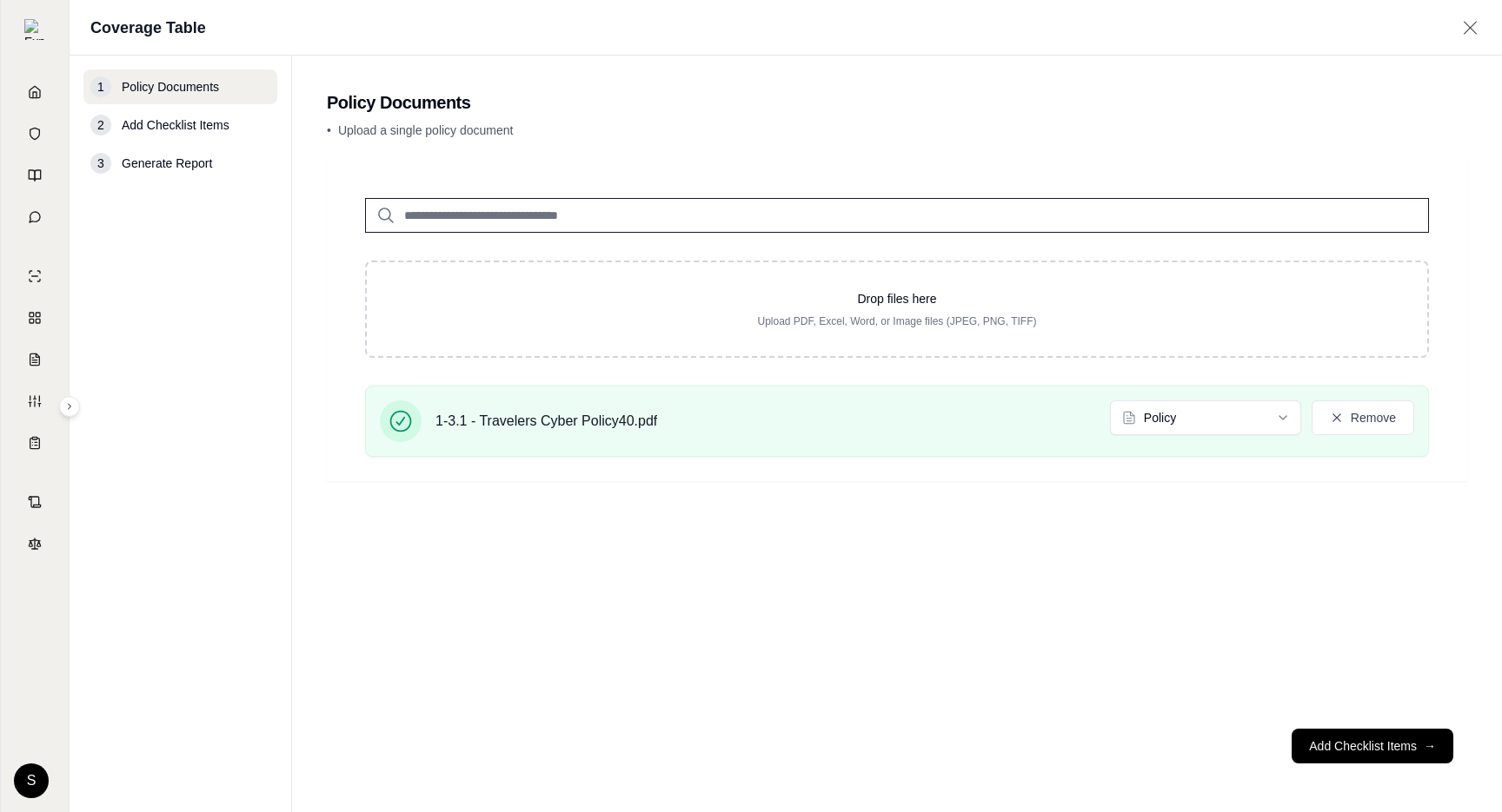
click at [574, 221] on input "search" at bounding box center [897, 215] width 1064 height 35
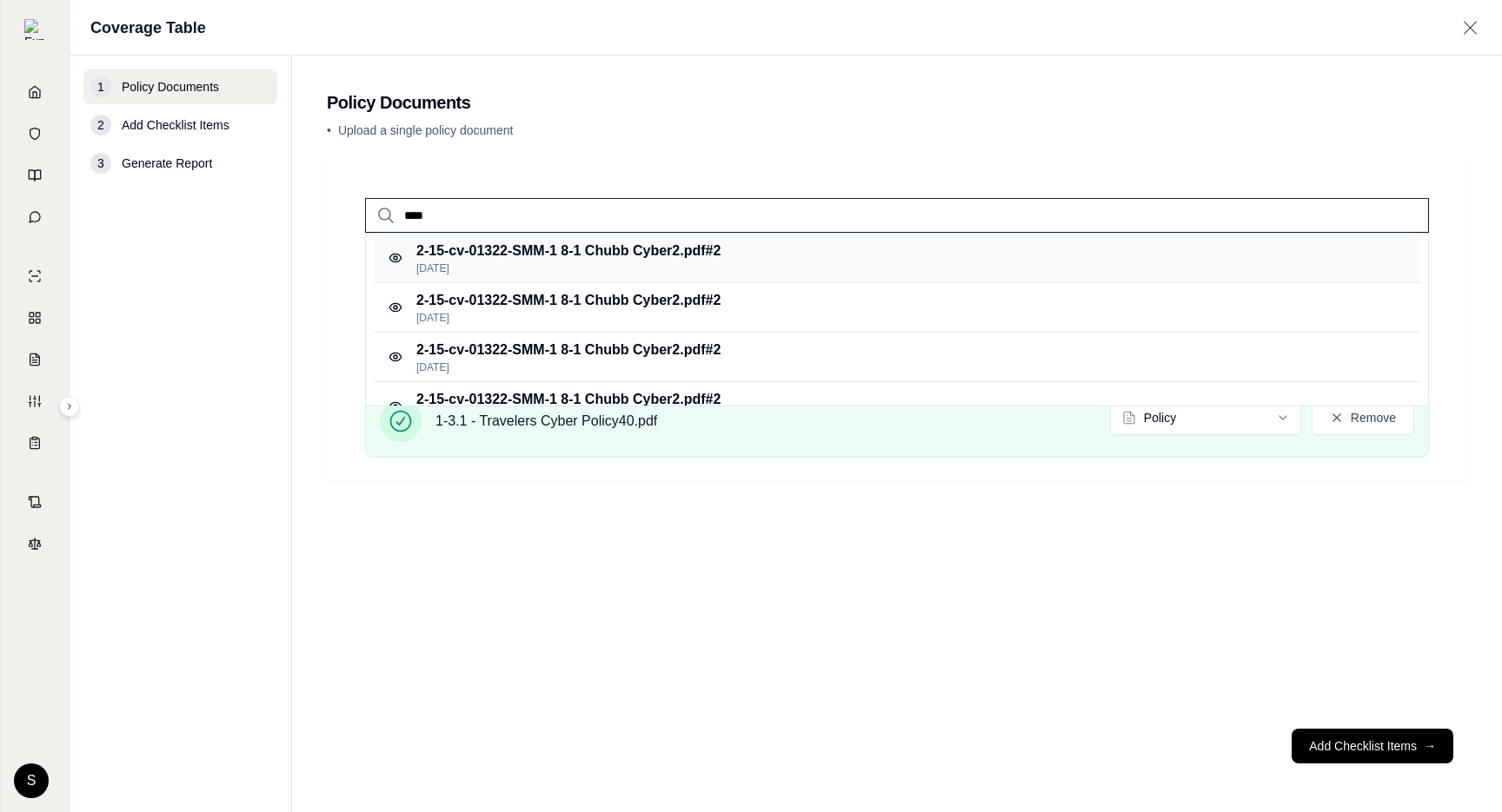
type input "****"
click at [736, 264] on div "2-15-cv-01322-SMM-1 8-1 Chubb Cyber2.pdf #2 Feb 22, 2025" at bounding box center [897, 258] width 1045 height 49
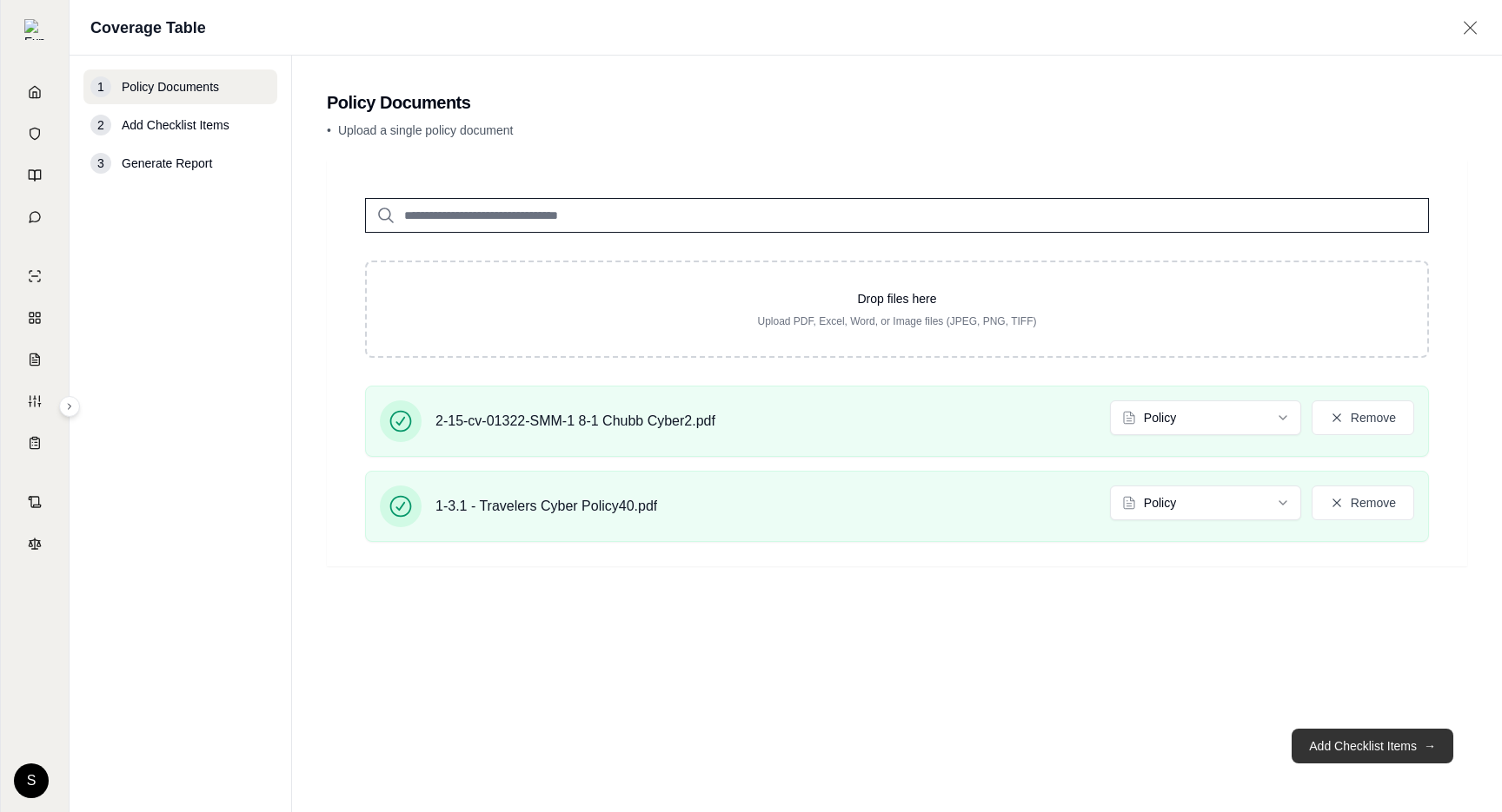
click at [1378, 743] on button "Add Checklist Items →" at bounding box center [1373, 746] width 162 height 35
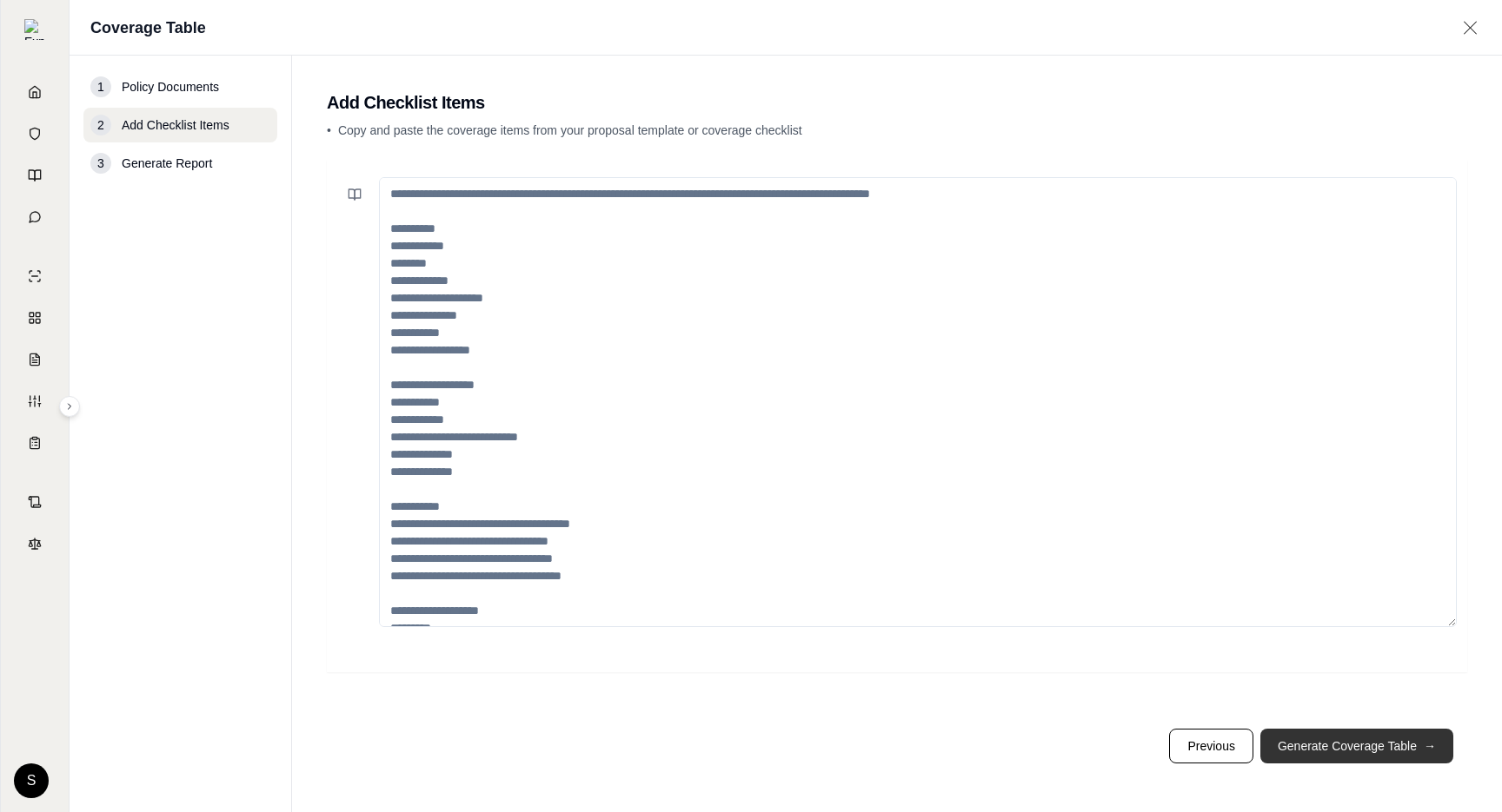
click at [1378, 743] on button "Generate Coverage Table →" at bounding box center [1357, 746] width 193 height 35
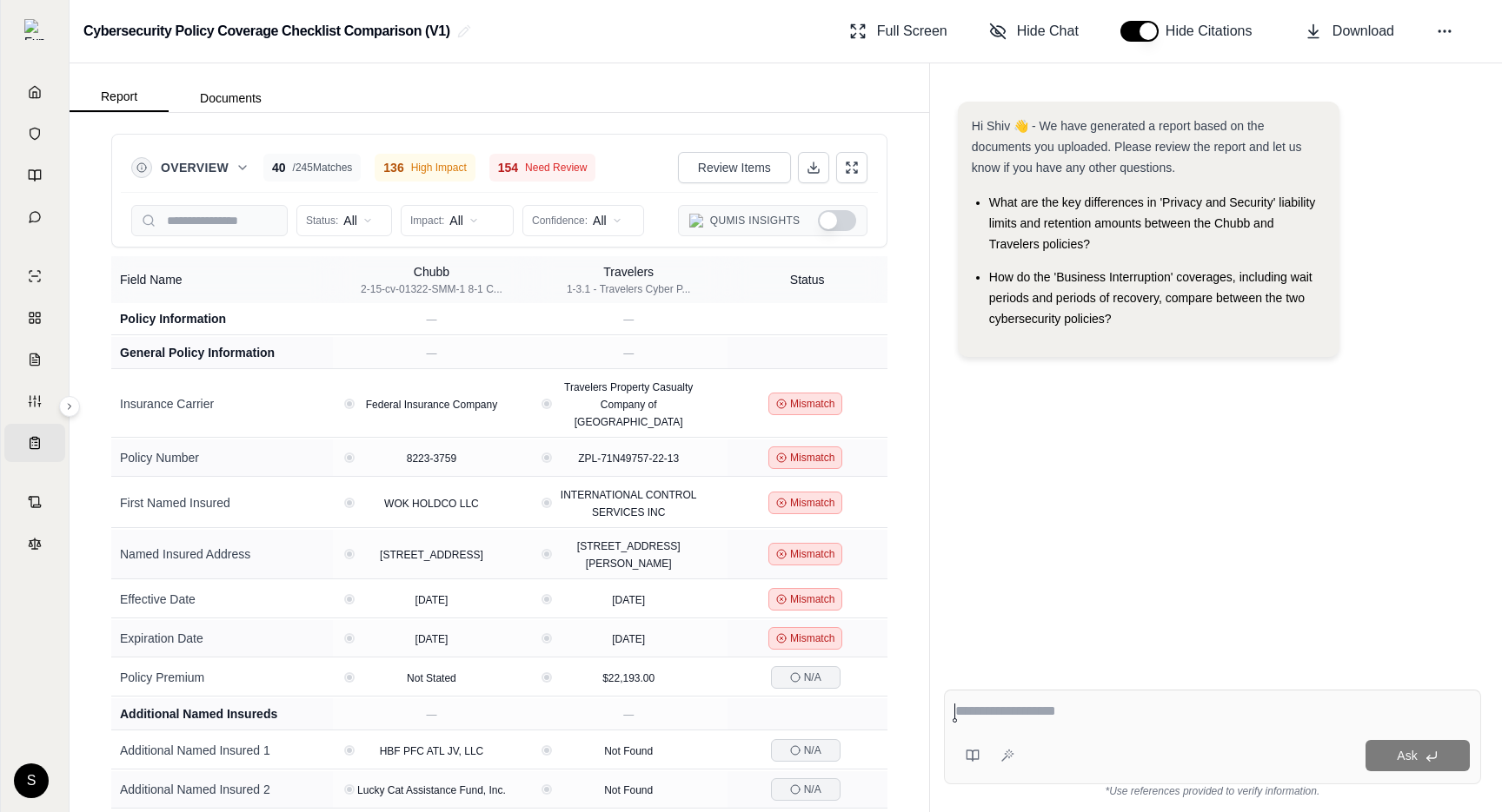
click at [251, 162] on div "Overview 40 / 245 Matches 136 High Impact 154 Need Review" at bounding box center [363, 167] width 464 height 28
click at [242, 167] on icon at bounding box center [242, 167] width 13 height 13
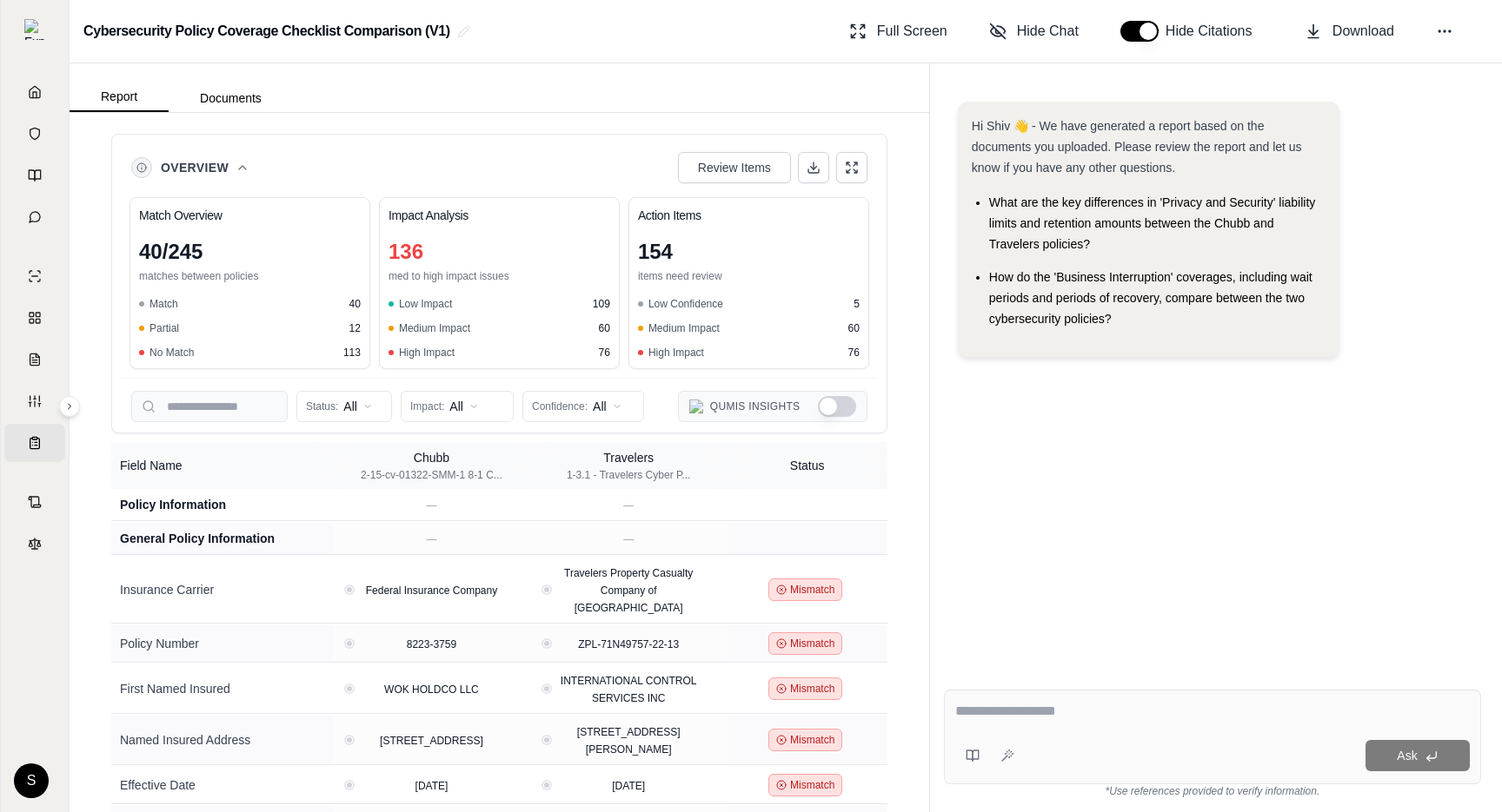
click at [242, 167] on icon at bounding box center [242, 168] width 7 height 4
